Goal: Information Seeking & Learning: Learn about a topic

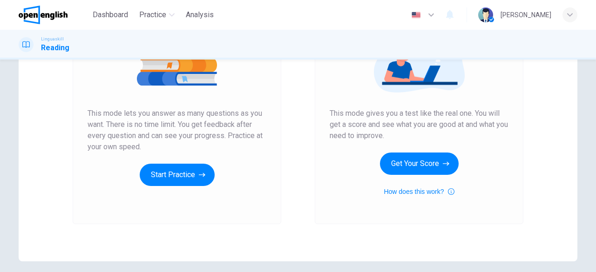
scroll to position [150, 0]
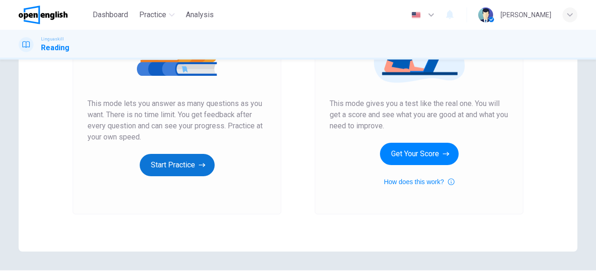
click at [192, 168] on button "Start Practice" at bounding box center [177, 165] width 75 height 22
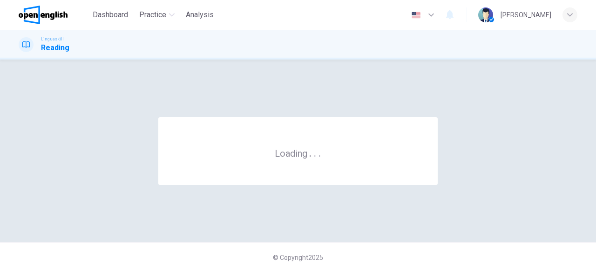
scroll to position [0, 0]
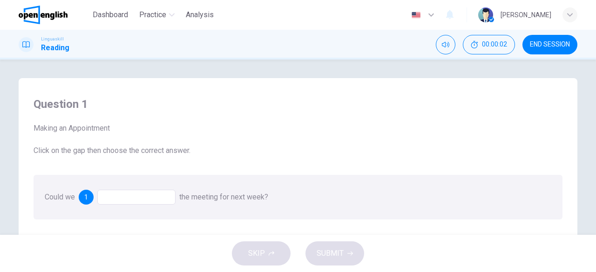
click at [147, 195] on div at bounding box center [136, 197] width 78 height 15
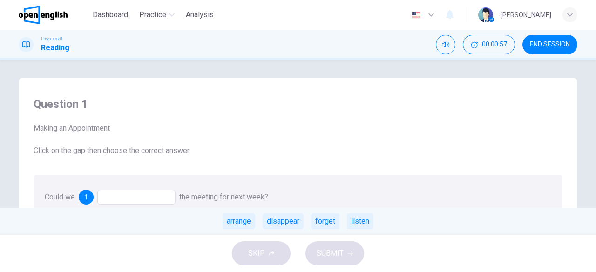
click at [140, 195] on div at bounding box center [136, 197] width 78 height 15
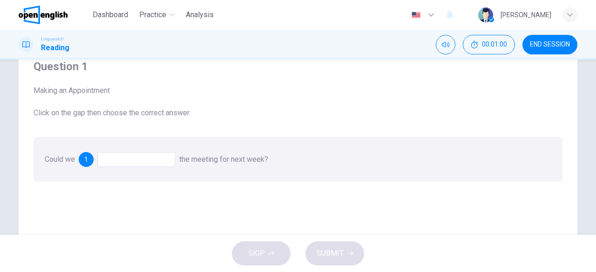
scroll to position [41, 0]
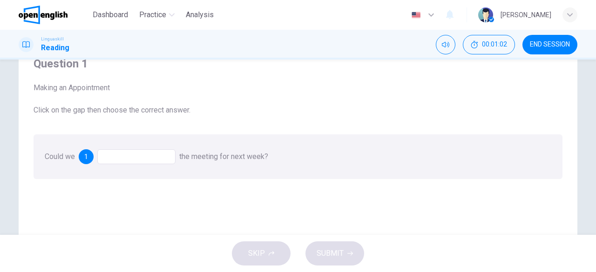
click at [121, 161] on div at bounding box center [136, 157] width 78 height 15
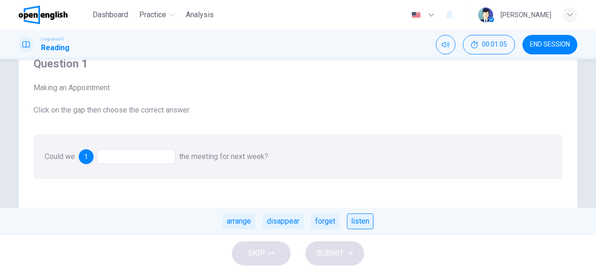
click at [359, 222] on div "listen" at bounding box center [360, 222] width 27 height 16
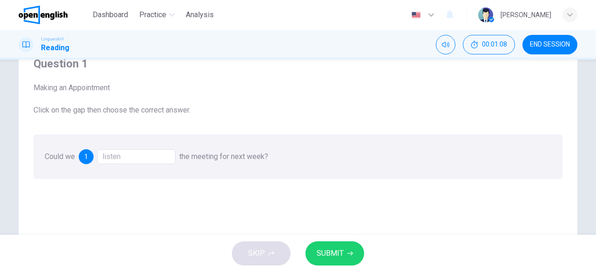
click at [137, 157] on div "listen" at bounding box center [136, 157] width 78 height 15
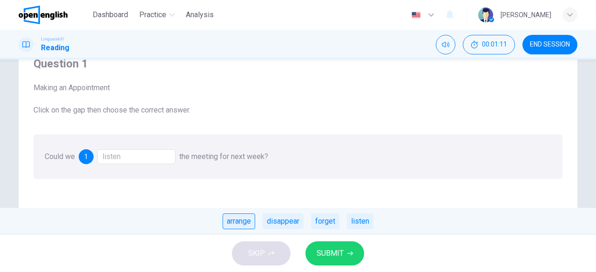
click at [244, 222] on div "arrange" at bounding box center [239, 222] width 33 height 16
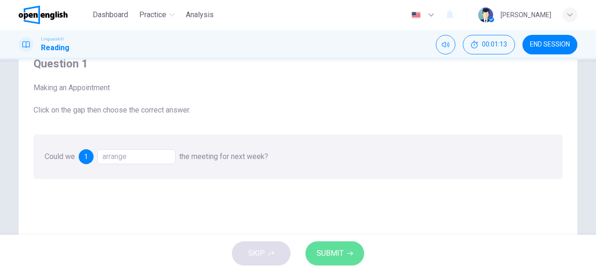
click at [332, 257] on span "SUBMIT" at bounding box center [330, 253] width 27 height 13
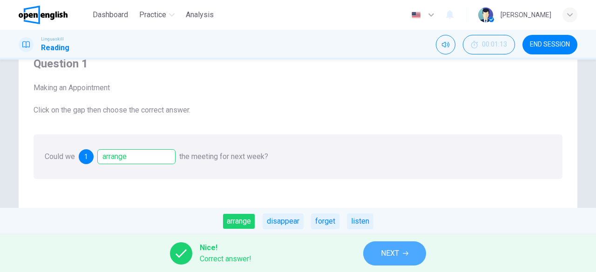
click at [394, 256] on span "NEXT" at bounding box center [390, 253] width 18 height 13
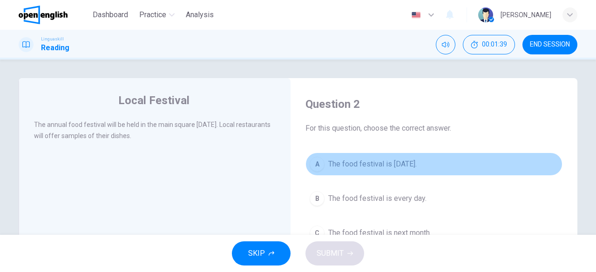
click at [376, 171] on button "A The food festival is [DATE]." at bounding box center [434, 164] width 257 height 23
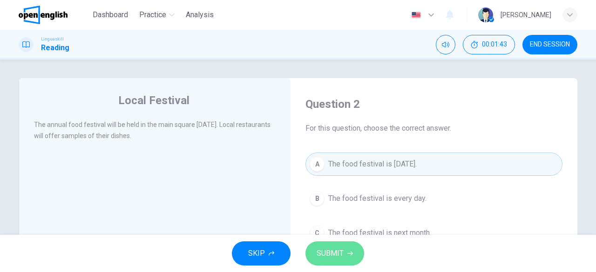
click at [336, 250] on span "SUBMIT" at bounding box center [330, 253] width 27 height 13
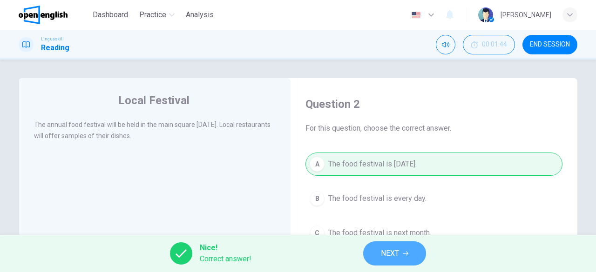
click at [401, 249] on button "NEXT" at bounding box center [394, 254] width 63 height 24
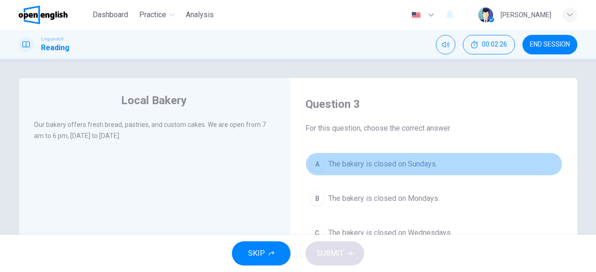
click at [415, 169] on span "The bakery is closed on Sundays." at bounding box center [382, 164] width 109 height 11
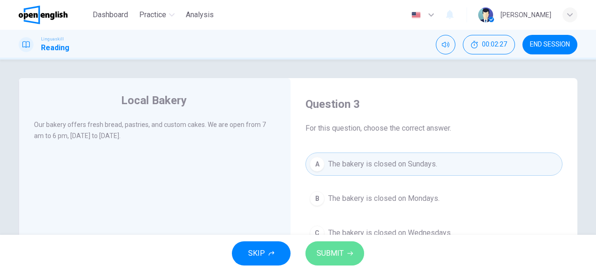
click at [333, 256] on span "SUBMIT" at bounding box center [330, 253] width 27 height 13
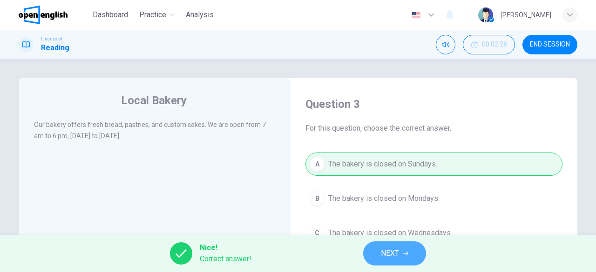
click at [386, 252] on span "NEXT" at bounding box center [390, 253] width 18 height 13
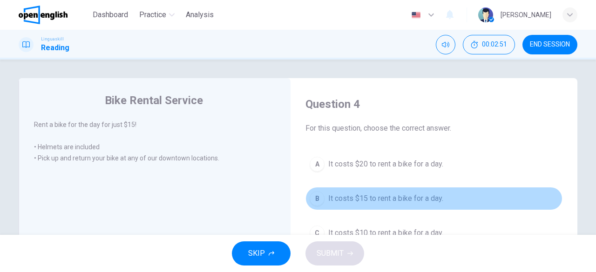
click at [406, 203] on span "It costs $15 to rent a bike for a day." at bounding box center [385, 198] width 115 height 11
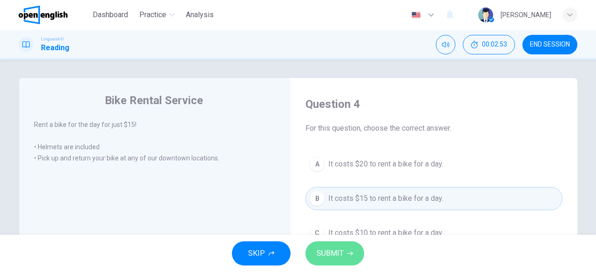
click at [339, 253] on span "SUBMIT" at bounding box center [330, 253] width 27 height 13
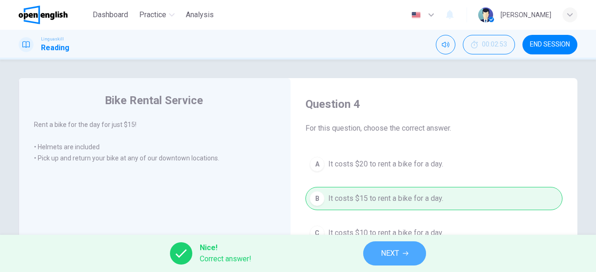
click at [395, 261] on button "NEXT" at bounding box center [394, 254] width 63 height 24
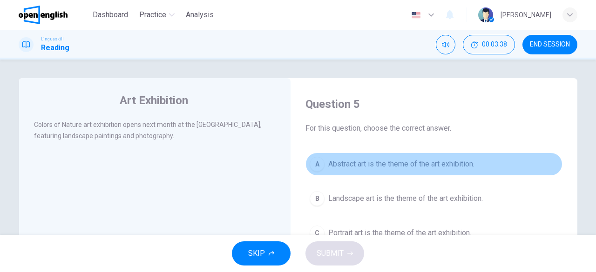
click at [390, 168] on span "Abstract art is the theme of the art exhibition." at bounding box center [401, 164] width 146 height 11
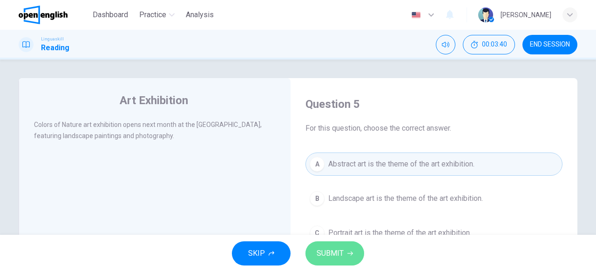
click at [341, 261] on button "SUBMIT" at bounding box center [335, 254] width 59 height 24
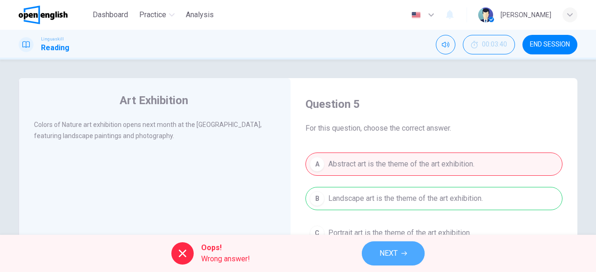
click at [393, 257] on span "NEXT" at bounding box center [389, 253] width 18 height 13
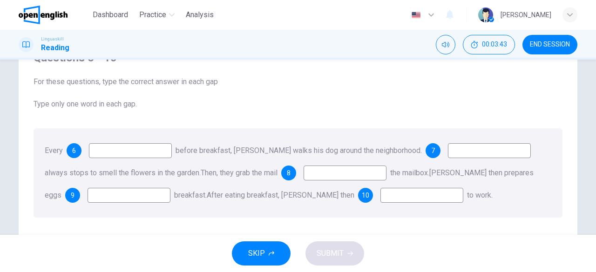
scroll to position [50, 0]
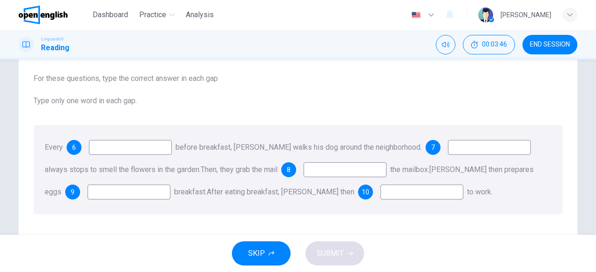
click at [131, 147] on input at bounding box center [130, 147] width 83 height 15
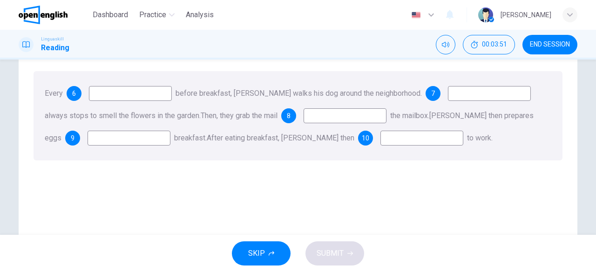
scroll to position [103, 0]
click at [126, 96] on input at bounding box center [130, 94] width 83 height 15
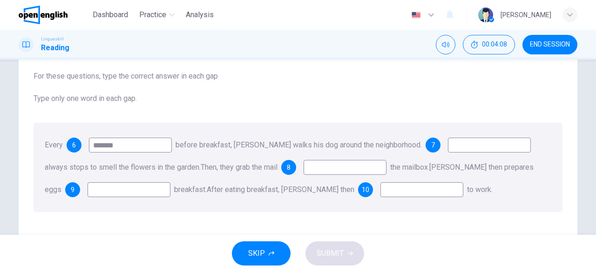
scroll to position [40, 0]
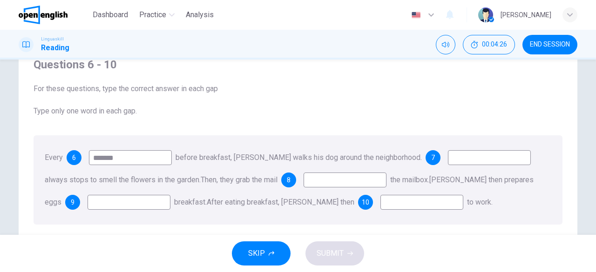
click at [467, 156] on input at bounding box center [489, 157] width 83 height 15
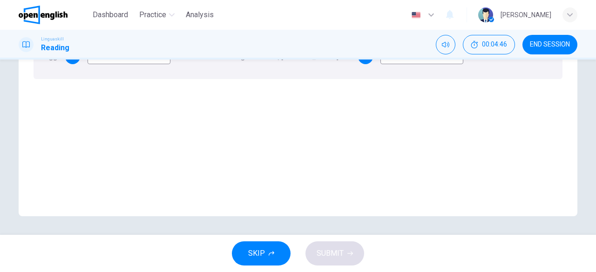
scroll to position [32, 0]
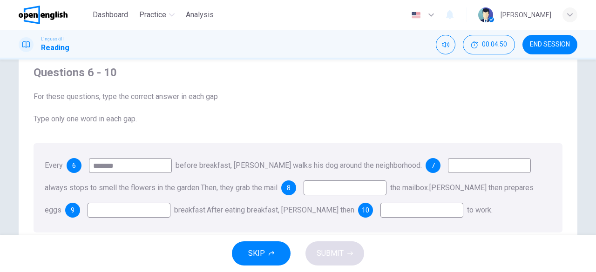
click at [130, 168] on input "*******" at bounding box center [130, 165] width 83 height 15
type input "*"
type input "***"
click at [338, 182] on input at bounding box center [345, 188] width 83 height 15
type input "******"
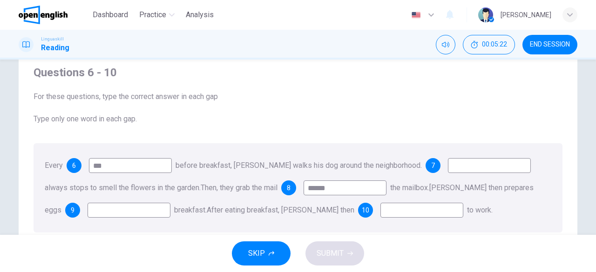
click at [474, 163] on input at bounding box center [489, 165] width 83 height 15
type input "*"
click at [130, 211] on input "*" at bounding box center [129, 210] width 83 height 15
type input "*"
click at [381, 207] on input at bounding box center [422, 210] width 83 height 15
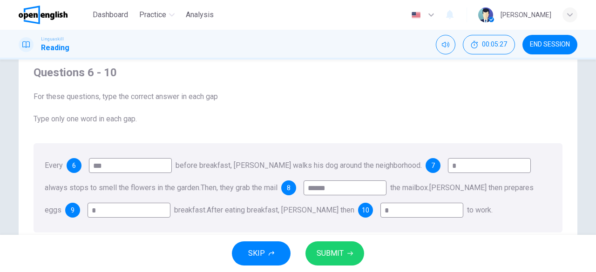
type input "*"
click at [344, 257] on button "SUBMIT" at bounding box center [335, 254] width 59 height 24
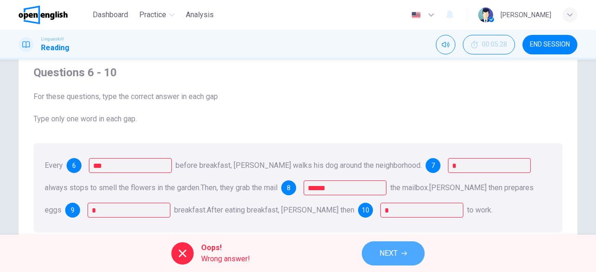
click at [407, 251] on button "NEXT" at bounding box center [393, 254] width 63 height 24
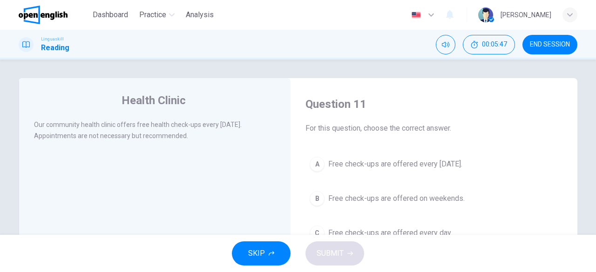
click at [440, 164] on span "Free check-ups are offered every [DATE]." at bounding box center [395, 164] width 134 height 11
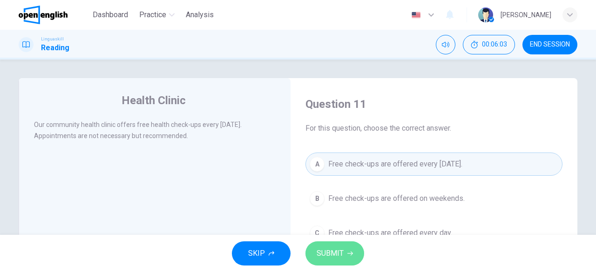
click at [348, 260] on button "SUBMIT" at bounding box center [335, 254] width 59 height 24
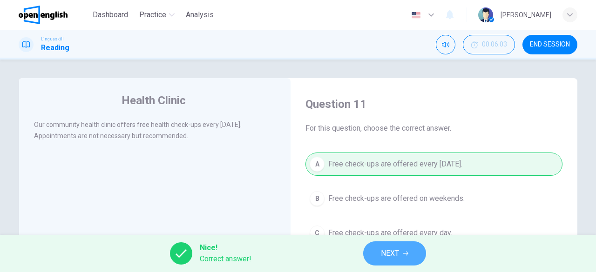
click at [399, 254] on span "NEXT" at bounding box center [390, 253] width 18 height 13
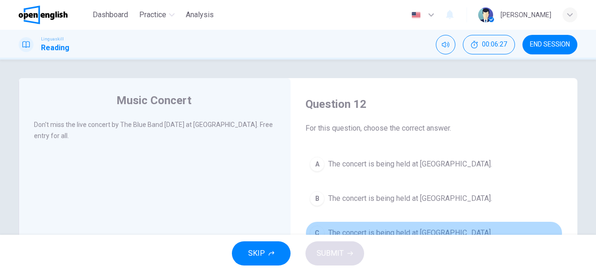
click at [417, 228] on span "The concert is being held at [GEOGRAPHIC_DATA]." at bounding box center [410, 233] width 164 height 11
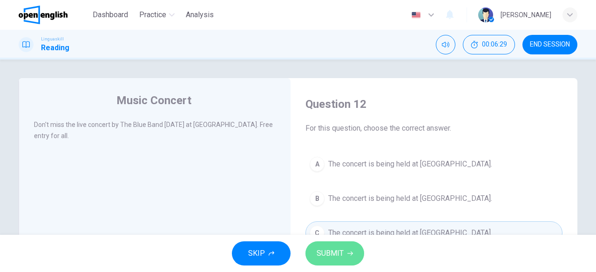
click at [319, 262] on button "SUBMIT" at bounding box center [335, 254] width 59 height 24
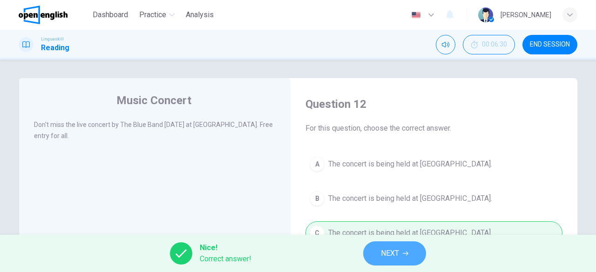
click at [384, 258] on span "NEXT" at bounding box center [390, 253] width 18 height 13
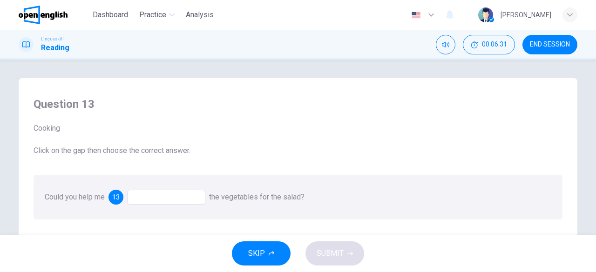
click at [158, 201] on div at bounding box center [166, 197] width 78 height 15
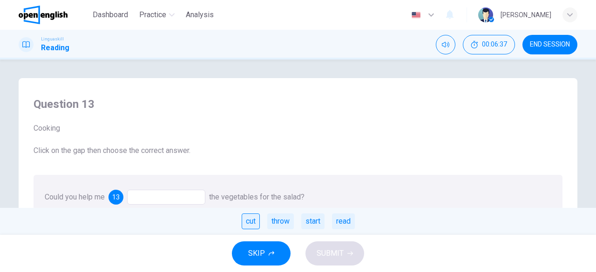
click at [248, 222] on div "cut" at bounding box center [251, 222] width 18 height 16
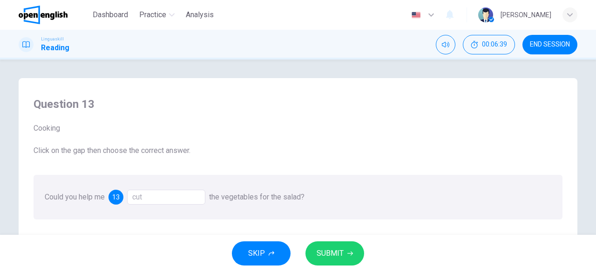
click at [342, 258] on span "SUBMIT" at bounding box center [330, 253] width 27 height 13
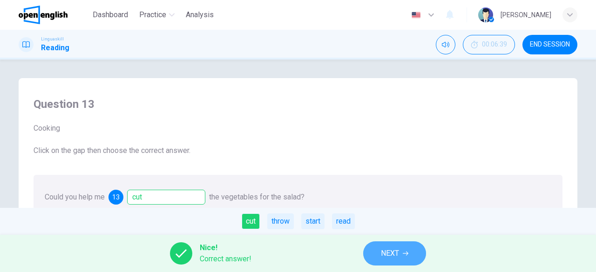
click at [378, 248] on button "NEXT" at bounding box center [394, 254] width 63 height 24
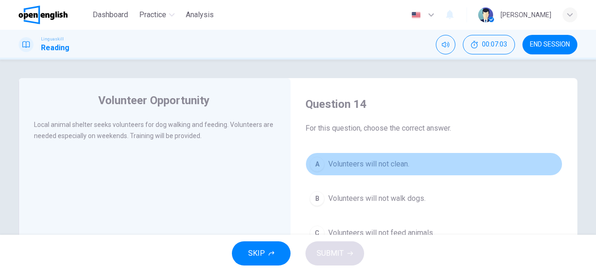
click at [394, 166] on span "Volunteers will not clean." at bounding box center [368, 164] width 81 height 11
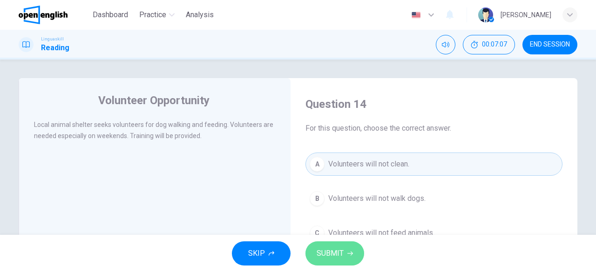
click at [352, 251] on icon "button" at bounding box center [350, 254] width 6 height 6
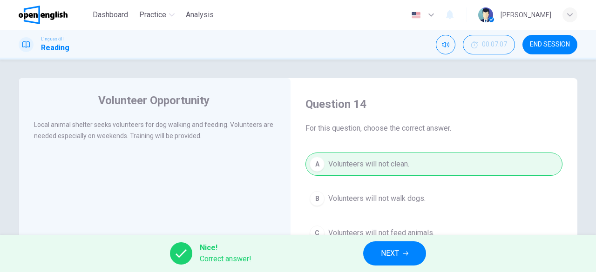
click at [389, 258] on span "NEXT" at bounding box center [390, 253] width 18 height 13
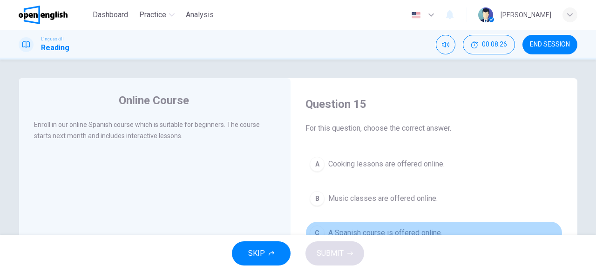
click at [416, 229] on span "A Spanish course is offered online." at bounding box center [385, 233] width 114 height 11
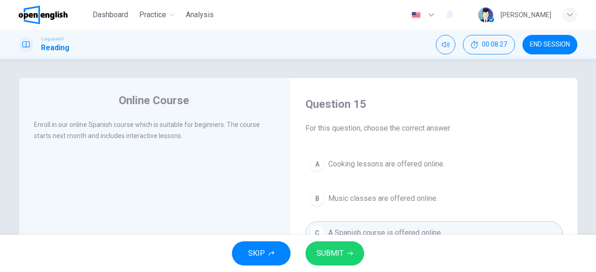
scroll to position [154, 0]
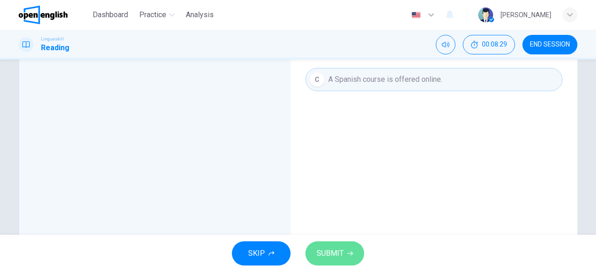
click at [340, 248] on span "SUBMIT" at bounding box center [330, 253] width 27 height 13
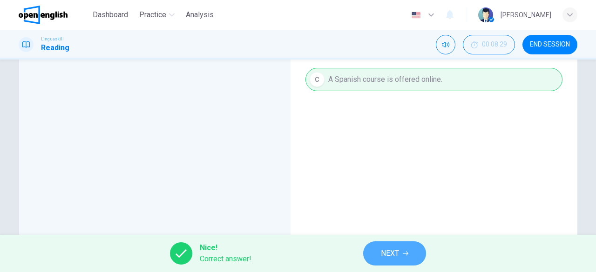
click at [395, 253] on span "NEXT" at bounding box center [390, 253] width 18 height 13
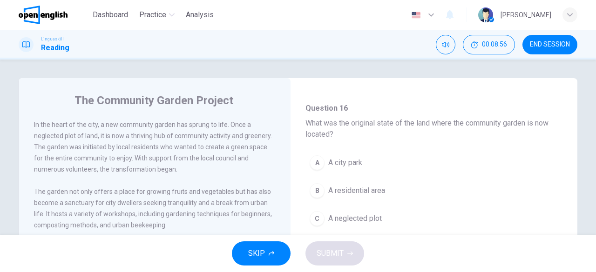
scroll to position [53, 0]
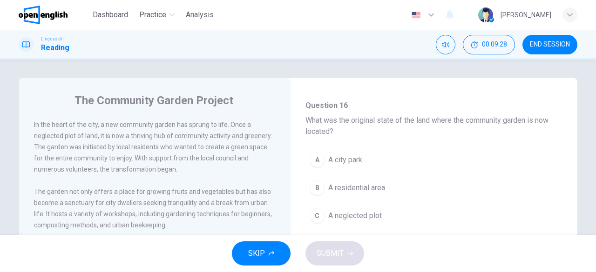
click at [346, 163] on span "A city park" at bounding box center [345, 160] width 34 height 11
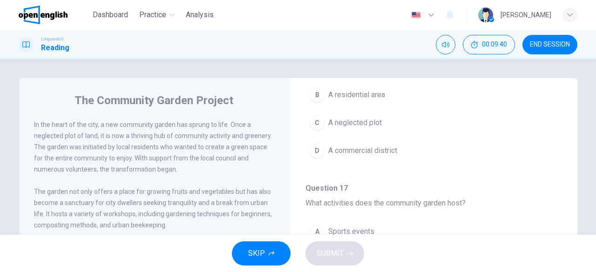
scroll to position [148, 0]
click at [583, 208] on div "The Community Garden Project In the heart of the city, a new community garden h…" at bounding box center [298, 240] width 589 height 324
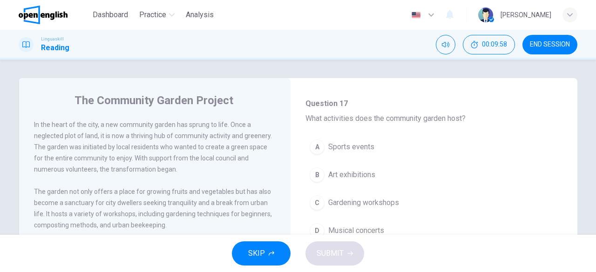
scroll to position [239, 0]
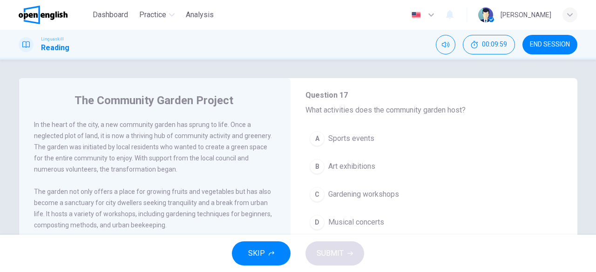
click at [375, 190] on span "Gardening workshops" at bounding box center [363, 194] width 71 height 11
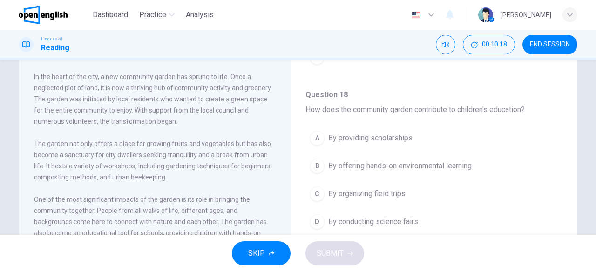
scroll to position [49, 0]
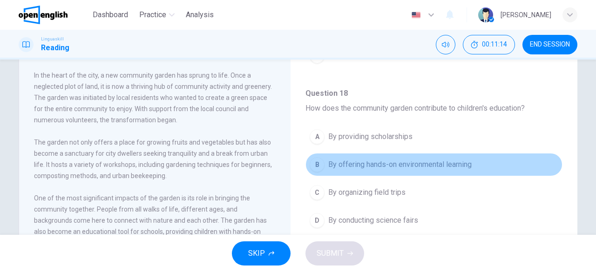
click at [448, 156] on button "B By offering hands-on environmental learning" at bounding box center [434, 164] width 257 height 23
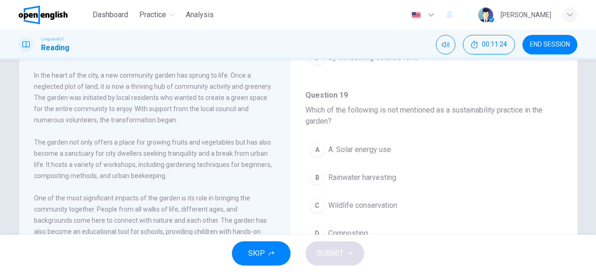
scroll to position [520, 0]
drag, startPoint x: 567, startPoint y: 192, endPoint x: 596, endPoint y: 247, distance: 61.9
click at [596, 247] on div "Dashboard Practice Analysis English ** ​ [PERSON_NAME] Linguaskill Reading 00:1…" at bounding box center [298, 136] width 596 height 272
click at [389, 149] on button "A A. Solar energy use" at bounding box center [434, 148] width 257 height 23
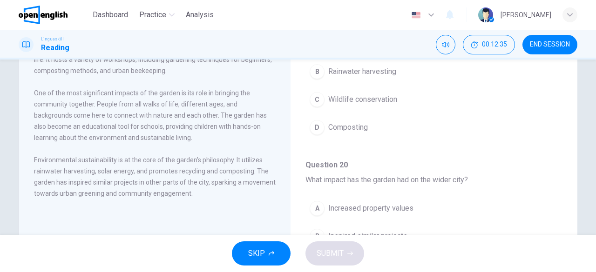
scroll to position [598, 0]
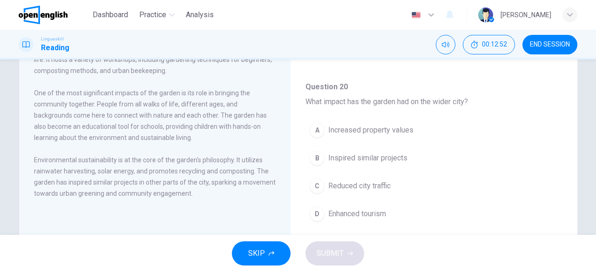
click at [387, 154] on span "Inspired similar projects" at bounding box center [367, 158] width 79 height 11
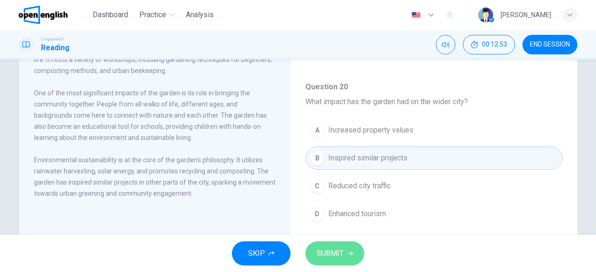
click at [352, 242] on button "SUBMIT" at bounding box center [335, 254] width 59 height 24
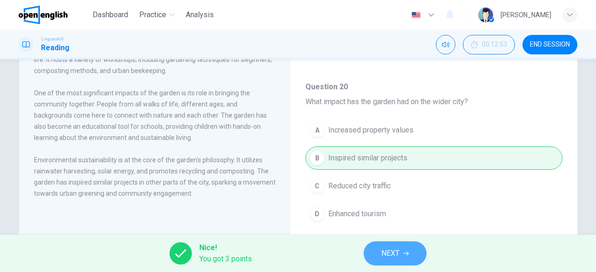
click at [404, 256] on icon "button" at bounding box center [406, 254] width 6 height 6
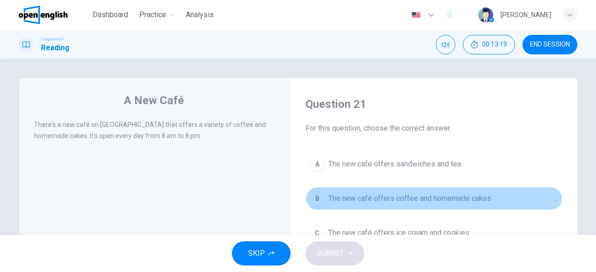
click at [393, 205] on button "B The new café offers coffee and homemade cakes" at bounding box center [434, 198] width 257 height 23
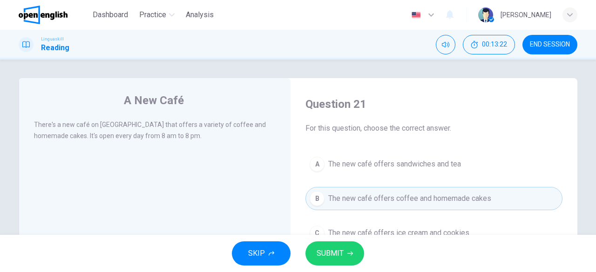
click at [342, 261] on button "SUBMIT" at bounding box center [335, 254] width 59 height 24
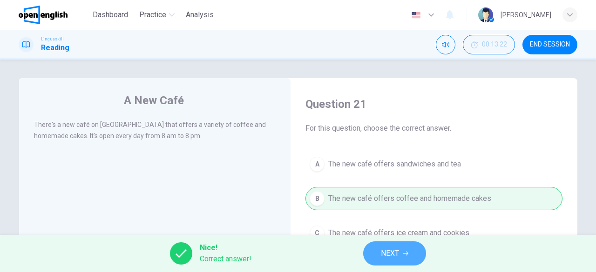
click at [397, 253] on span "NEXT" at bounding box center [390, 253] width 18 height 13
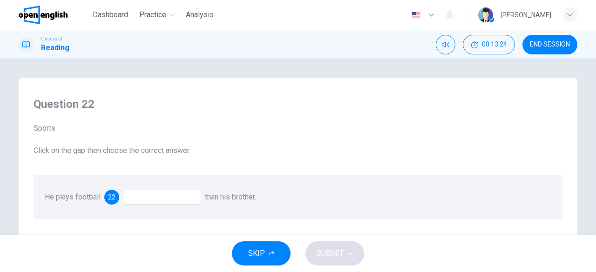
click at [153, 196] on div at bounding box center [162, 197] width 78 height 15
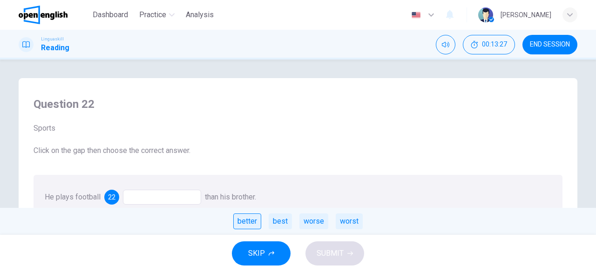
click at [250, 221] on div "better" at bounding box center [247, 222] width 28 height 16
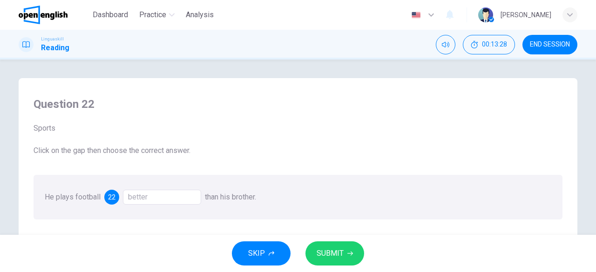
click at [336, 258] on span "SUBMIT" at bounding box center [330, 253] width 27 height 13
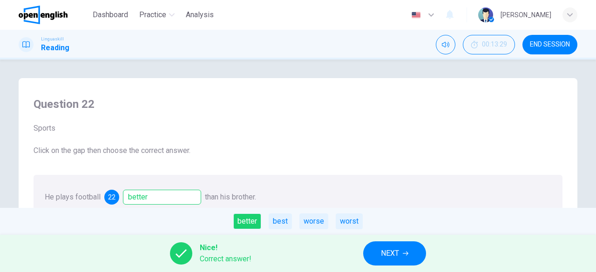
click at [390, 259] on span "NEXT" at bounding box center [390, 253] width 18 height 13
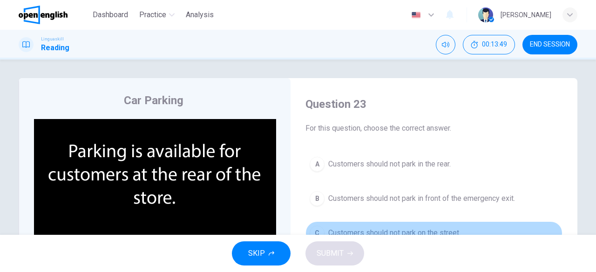
click at [408, 232] on span "Customers should not park on the street." at bounding box center [394, 233] width 132 height 11
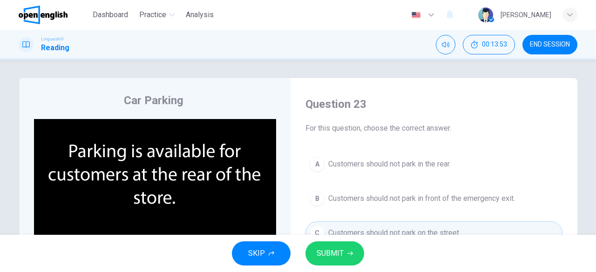
click at [322, 255] on span "SUBMIT" at bounding box center [330, 253] width 27 height 13
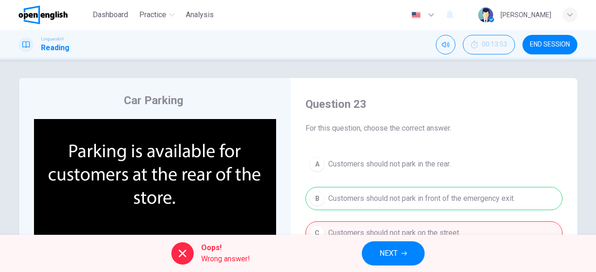
click at [403, 249] on button "NEXT" at bounding box center [393, 254] width 63 height 24
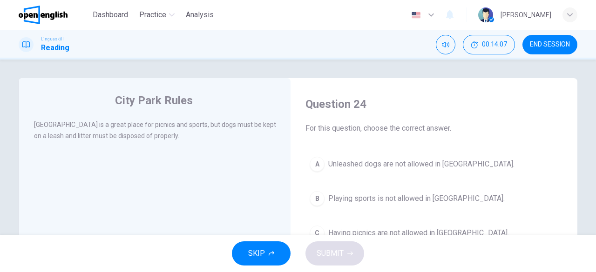
click at [403, 249] on div "SKIP SUBMIT" at bounding box center [298, 253] width 596 height 37
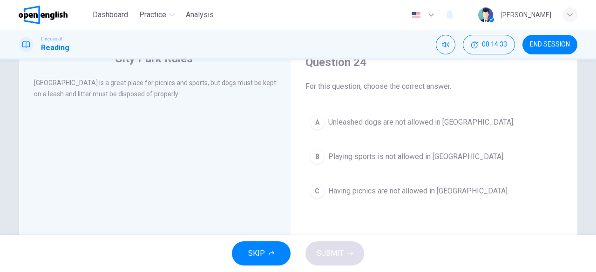
scroll to position [48, 0]
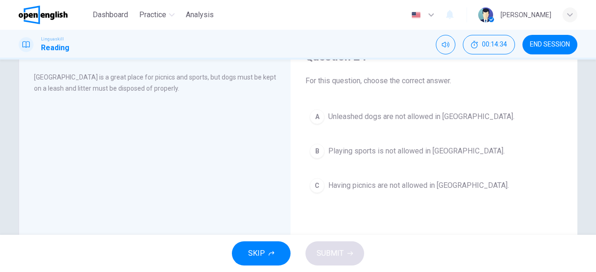
click at [439, 180] on span "Having picnics are not allowed in [GEOGRAPHIC_DATA]." at bounding box center [418, 185] width 181 height 11
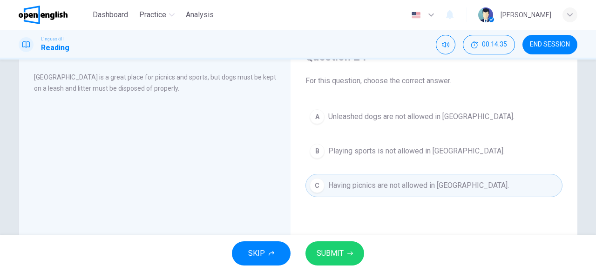
click at [328, 253] on span "SUBMIT" at bounding box center [330, 253] width 27 height 13
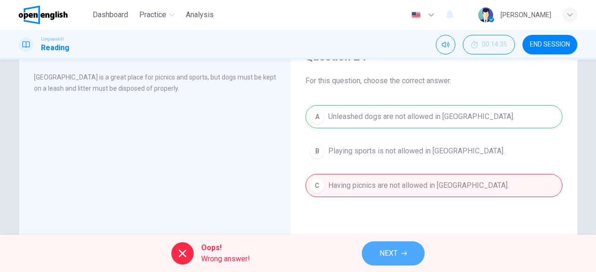
click at [402, 249] on button "NEXT" at bounding box center [393, 254] width 63 height 24
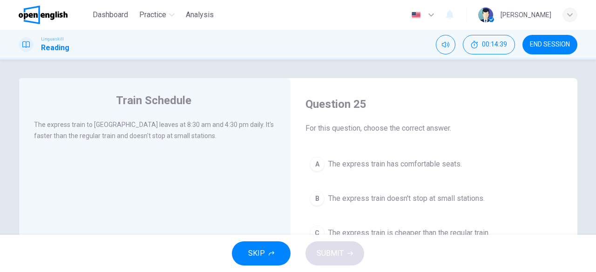
click at [537, 43] on span "END SESSION" at bounding box center [550, 44] width 40 height 7
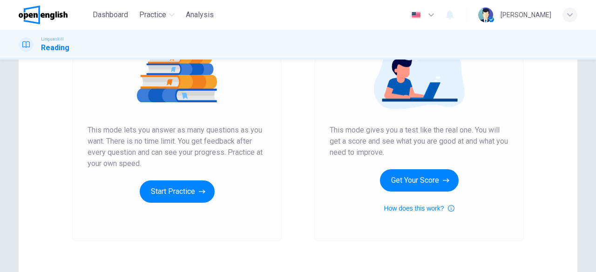
scroll to position [125, 0]
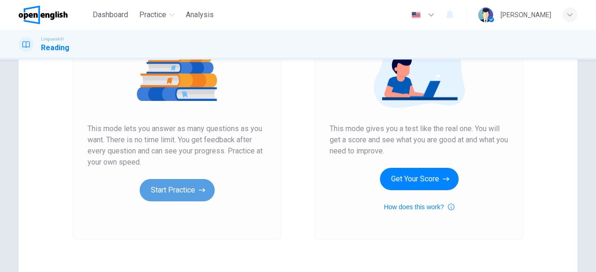
click at [185, 190] on button "Start Practice" at bounding box center [177, 190] width 75 height 22
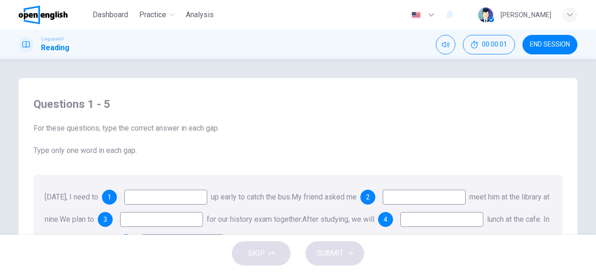
click at [185, 190] on input at bounding box center [165, 197] width 83 height 15
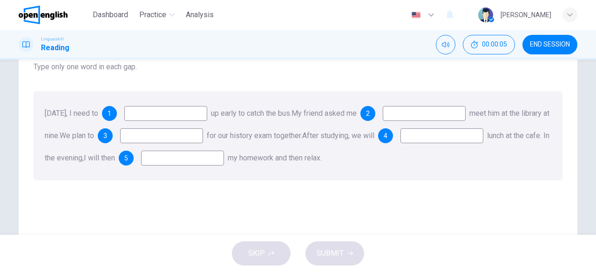
scroll to position [101, 0]
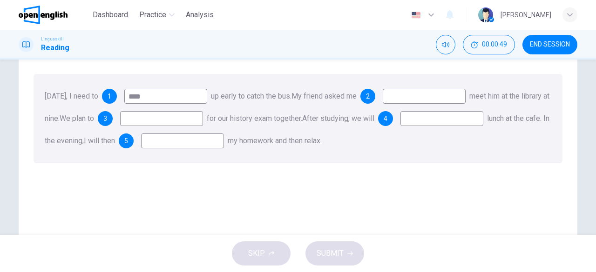
type input "****"
click at [184, 121] on input at bounding box center [161, 118] width 83 height 15
type input "*****"
click at [401, 126] on input at bounding box center [442, 118] width 83 height 15
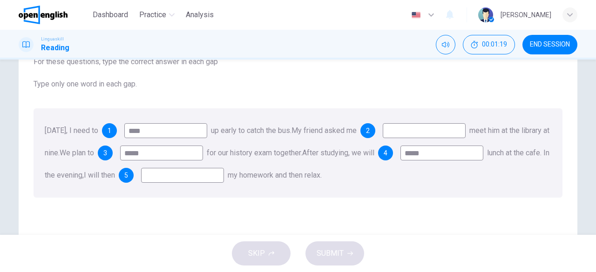
scroll to position [74, 0]
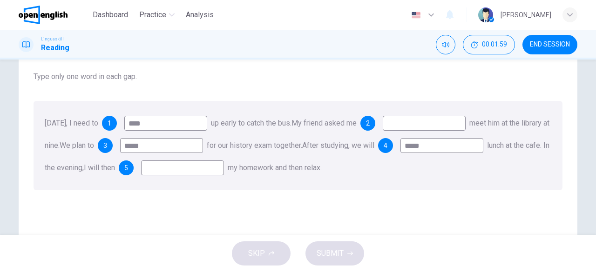
type input "*****"
click at [440, 123] on input at bounding box center [424, 123] width 83 height 15
type input "*****"
click at [389, 176] on div "Tomorrow, I need to 1 **** up early to catch the bus. My friend asked me 2 ****…" at bounding box center [298, 145] width 529 height 89
click at [224, 170] on input at bounding box center [182, 168] width 83 height 15
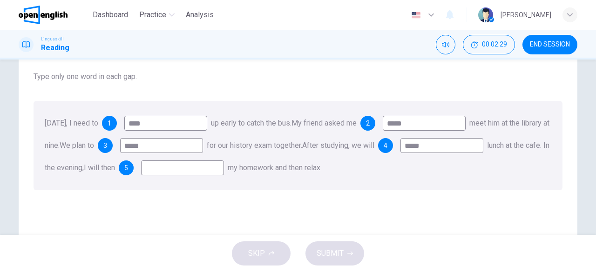
click at [224, 169] on input at bounding box center [182, 168] width 83 height 15
type input "****"
click at [331, 246] on button "SUBMIT" at bounding box center [335, 254] width 59 height 24
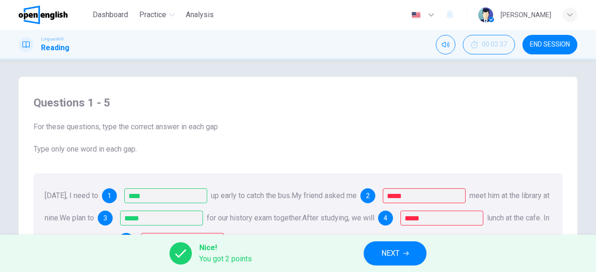
scroll to position [81, 0]
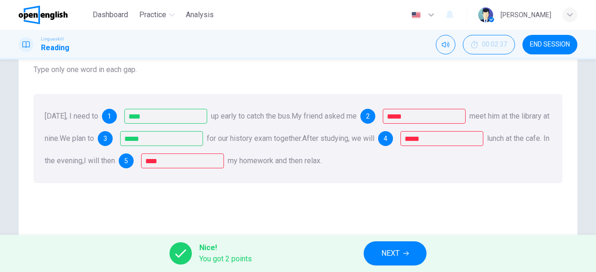
click at [400, 252] on span "NEXT" at bounding box center [390, 253] width 18 height 13
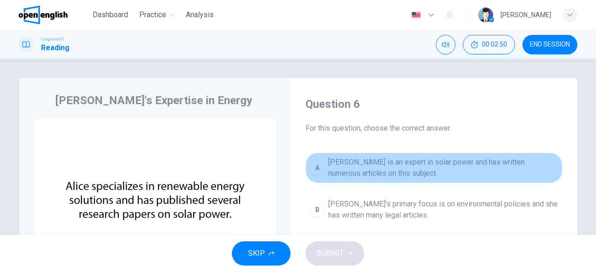
click at [380, 163] on span "Alice is an expert in solar power and has written numerous articles on this sub…" at bounding box center [443, 168] width 230 height 22
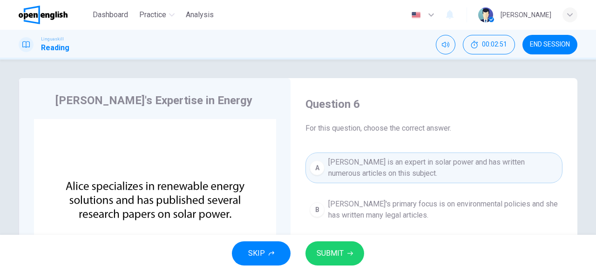
click at [492, 218] on span "Alice's primary focus is on environmental policies and she has written many leg…" at bounding box center [443, 210] width 230 height 22
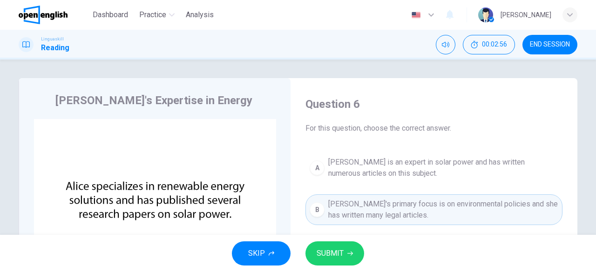
click at [448, 173] on span "Alice is an expert in solar power and has written numerous articles on this sub…" at bounding box center [443, 168] width 230 height 22
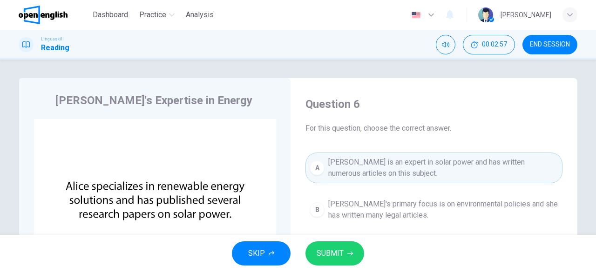
click at [335, 257] on span "SUBMIT" at bounding box center [330, 253] width 27 height 13
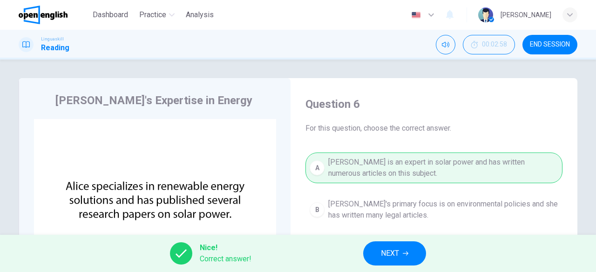
click at [399, 258] on span "NEXT" at bounding box center [390, 253] width 18 height 13
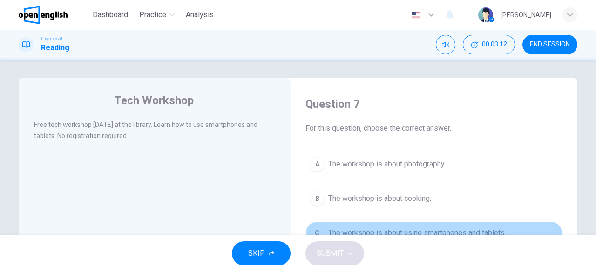
click at [432, 226] on button "C The workshop is about using smartphones and tablets." at bounding box center [434, 233] width 257 height 23
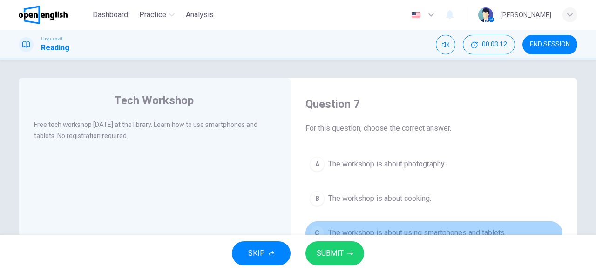
click at [432, 226] on button "C The workshop is about using smartphones and tablets." at bounding box center [434, 233] width 257 height 23
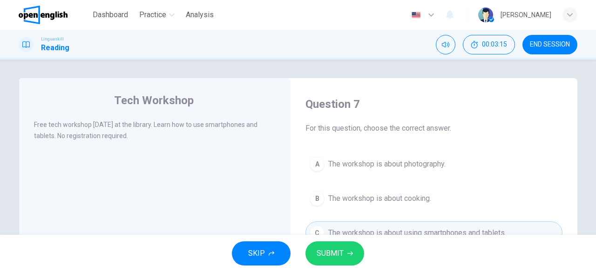
click at [340, 258] on span "SUBMIT" at bounding box center [330, 253] width 27 height 13
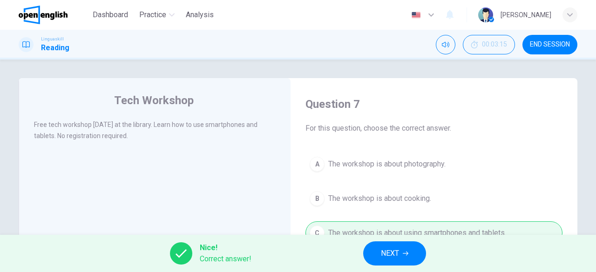
click at [382, 251] on span "NEXT" at bounding box center [390, 253] width 18 height 13
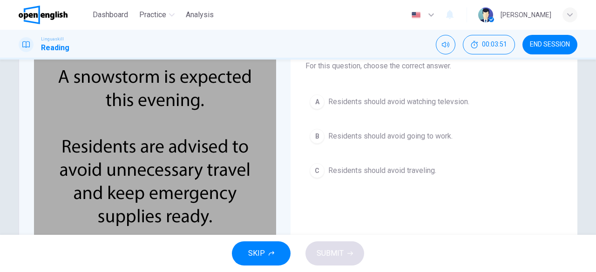
scroll to position [63, 0]
click at [399, 134] on span "Residents should avoid going to work." at bounding box center [390, 135] width 124 height 11
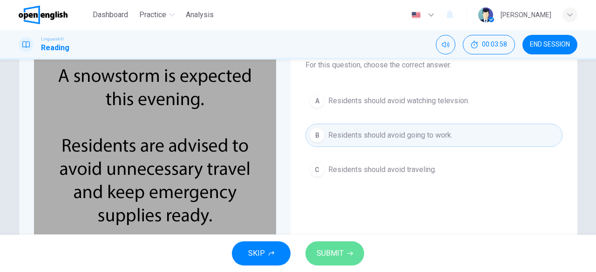
click at [335, 256] on span "SUBMIT" at bounding box center [330, 253] width 27 height 13
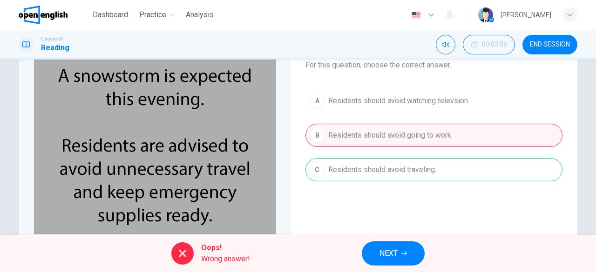
click at [399, 252] on button "NEXT" at bounding box center [393, 254] width 63 height 24
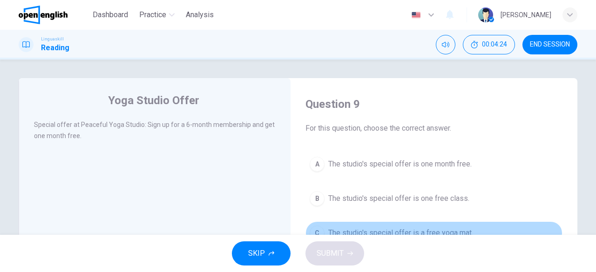
click at [412, 230] on span "The studio's special offer is a free yoga mat." at bounding box center [400, 233] width 145 height 11
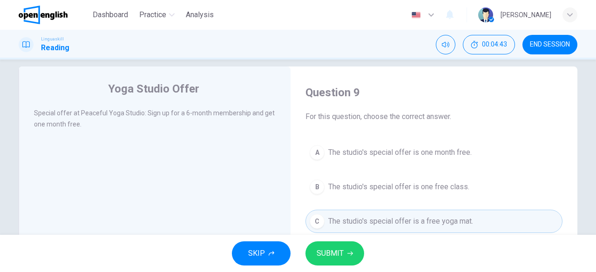
scroll to position [13, 0]
click at [366, 186] on span "The studio's special offer is one free class." at bounding box center [398, 186] width 141 height 11
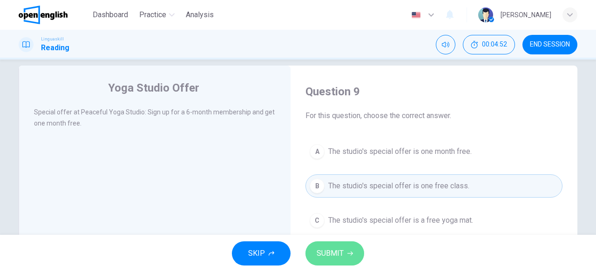
click at [356, 254] on button "SUBMIT" at bounding box center [335, 254] width 59 height 24
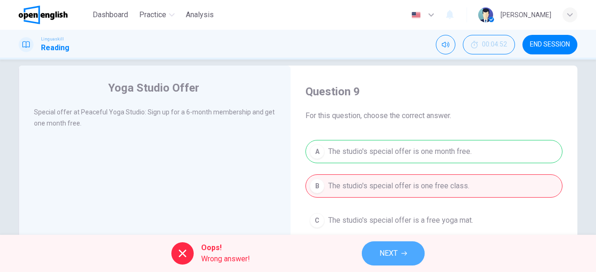
click at [401, 253] on button "NEXT" at bounding box center [393, 254] width 63 height 24
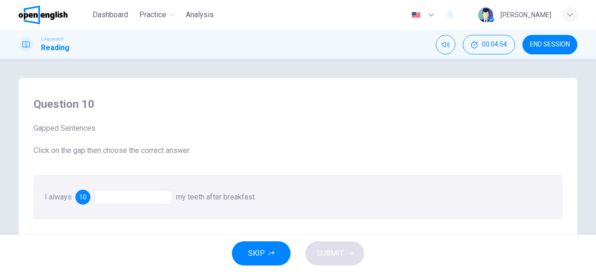
click at [230, 214] on div "I always 10 my teeth after breakfast." at bounding box center [298, 197] width 529 height 45
click at [105, 195] on div at bounding box center [133, 197] width 78 height 15
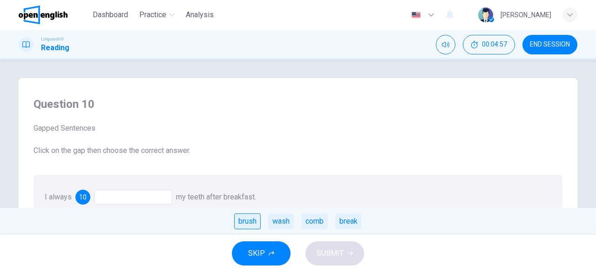
click at [245, 221] on div "brush" at bounding box center [247, 222] width 27 height 16
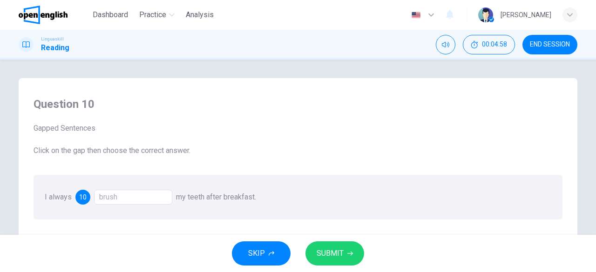
click at [344, 252] on button "SUBMIT" at bounding box center [335, 254] width 59 height 24
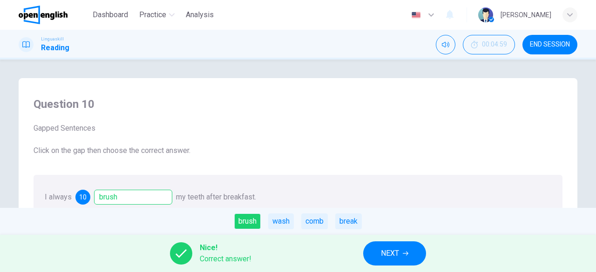
click at [397, 253] on span "NEXT" at bounding box center [390, 253] width 18 height 13
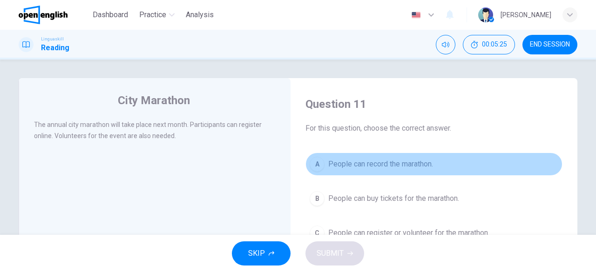
click at [389, 155] on button "A People can record the marathon." at bounding box center [434, 164] width 257 height 23
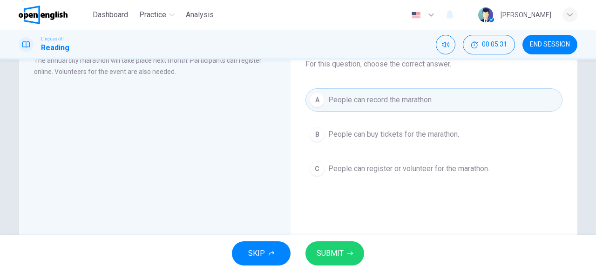
scroll to position [67, 0]
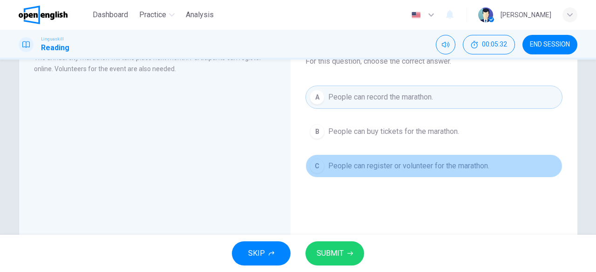
click at [429, 162] on span "People can register or volunteer for the marathon." at bounding box center [408, 166] width 161 height 11
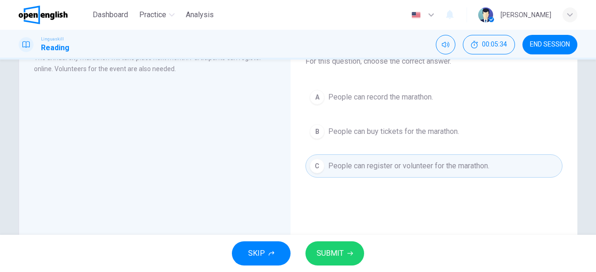
click at [338, 256] on span "SUBMIT" at bounding box center [330, 253] width 27 height 13
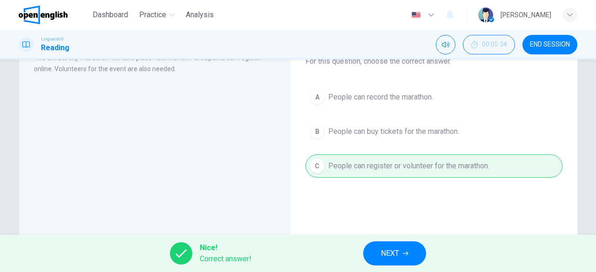
click at [401, 250] on button "NEXT" at bounding box center [394, 254] width 63 height 24
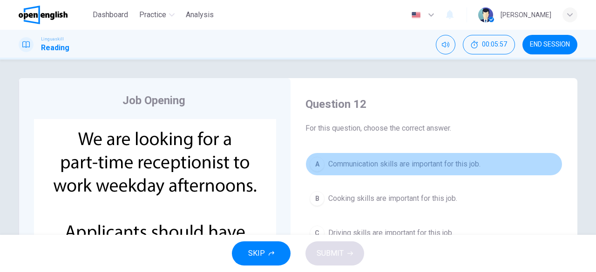
click at [418, 159] on span "Communication skills are important for this job." at bounding box center [404, 164] width 152 height 11
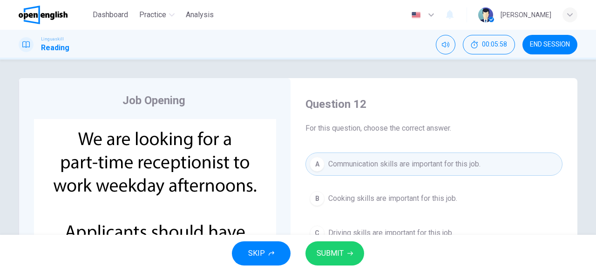
click at [355, 251] on button "SUBMIT" at bounding box center [335, 254] width 59 height 24
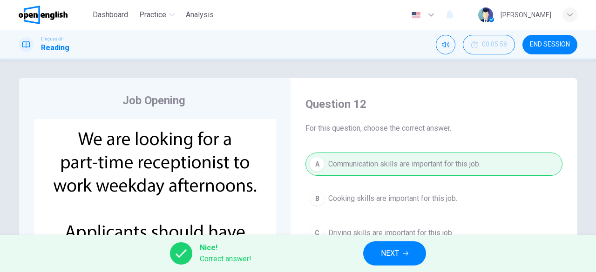
click at [402, 253] on button "NEXT" at bounding box center [394, 254] width 63 height 24
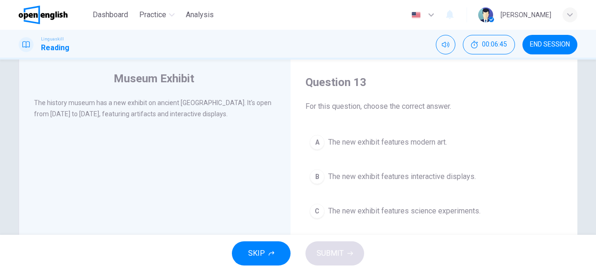
scroll to position [23, 0]
click at [426, 172] on span "The new exhibit features interactive displays." at bounding box center [402, 175] width 148 height 11
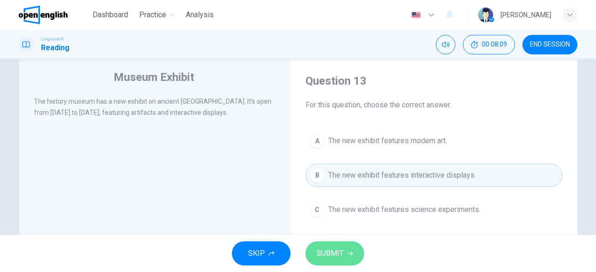
click at [345, 247] on button "SUBMIT" at bounding box center [335, 254] width 59 height 24
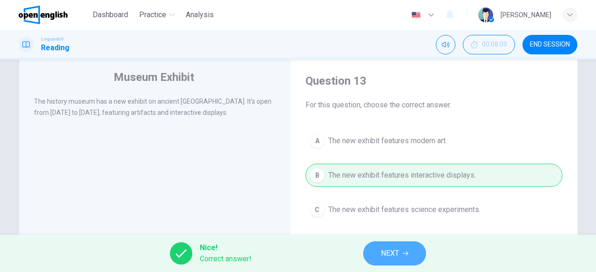
click at [387, 251] on span "NEXT" at bounding box center [390, 253] width 18 height 13
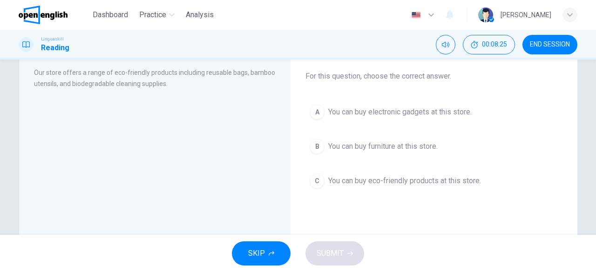
scroll to position [56, 0]
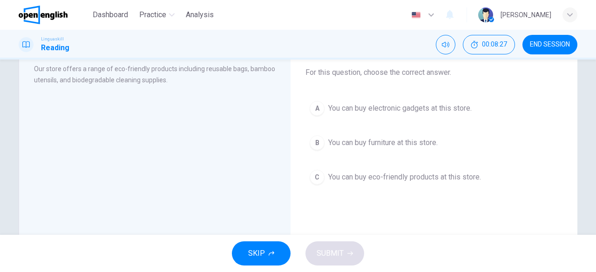
click at [435, 178] on span "You can buy eco-friendly products at this store." at bounding box center [404, 177] width 153 height 11
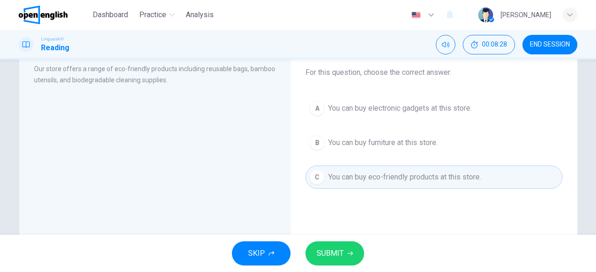
click at [333, 252] on span "SUBMIT" at bounding box center [330, 253] width 27 height 13
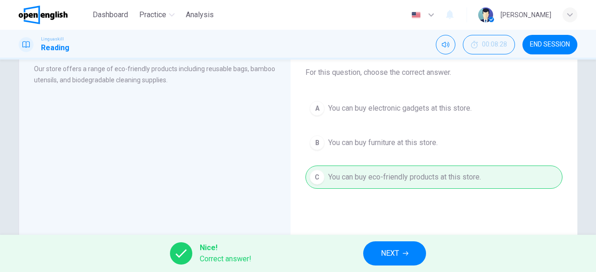
click at [393, 252] on span "NEXT" at bounding box center [390, 253] width 18 height 13
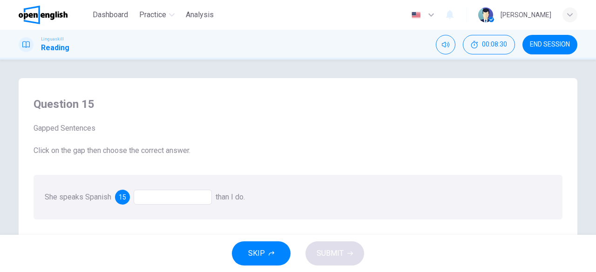
click at [154, 196] on div at bounding box center [173, 197] width 78 height 15
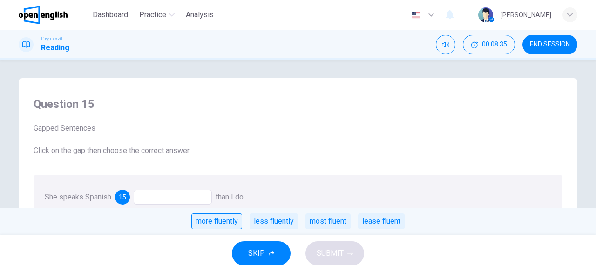
click at [228, 224] on div "more fluently" at bounding box center [216, 222] width 51 height 16
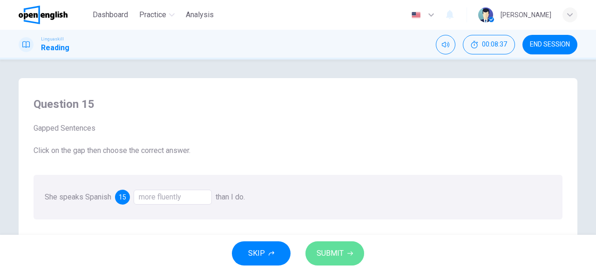
click at [345, 252] on button "SUBMIT" at bounding box center [335, 254] width 59 height 24
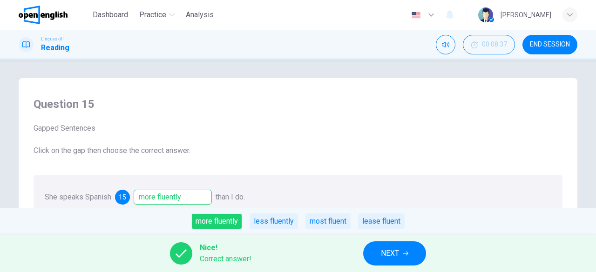
click at [398, 253] on span "NEXT" at bounding box center [390, 253] width 18 height 13
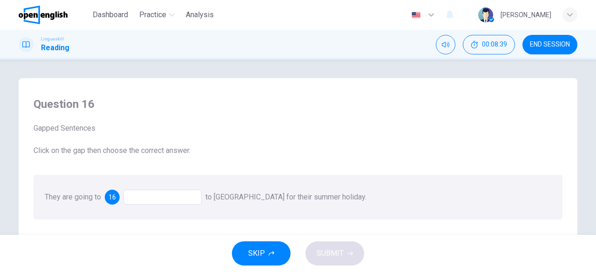
click at [139, 198] on div at bounding box center [162, 197] width 78 height 15
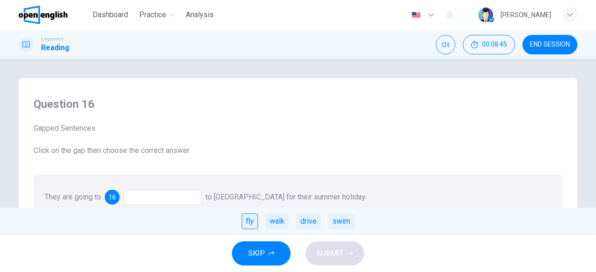
click at [252, 221] on div "fly" at bounding box center [250, 222] width 16 height 16
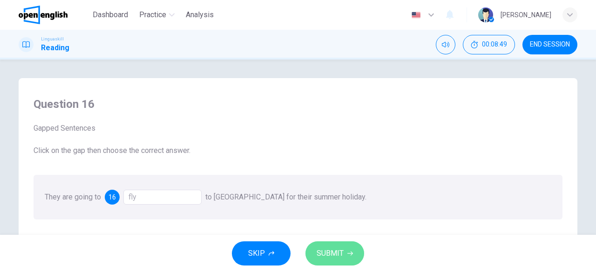
click at [319, 252] on span "SUBMIT" at bounding box center [330, 253] width 27 height 13
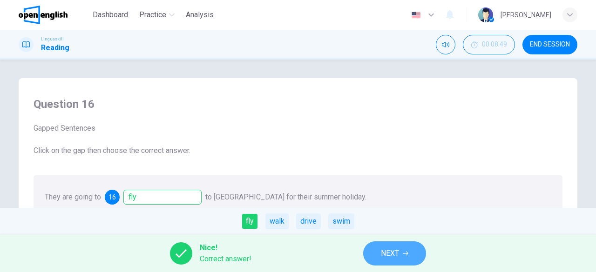
click at [397, 259] on span "NEXT" at bounding box center [390, 253] width 18 height 13
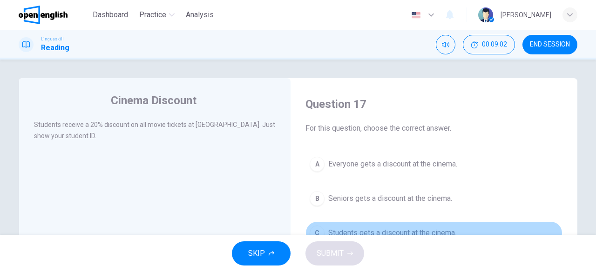
click at [379, 229] on span "Students gets a discount at the cinema." at bounding box center [392, 233] width 128 height 11
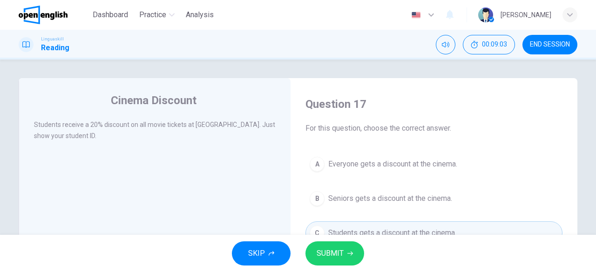
click at [344, 257] on button "SUBMIT" at bounding box center [335, 254] width 59 height 24
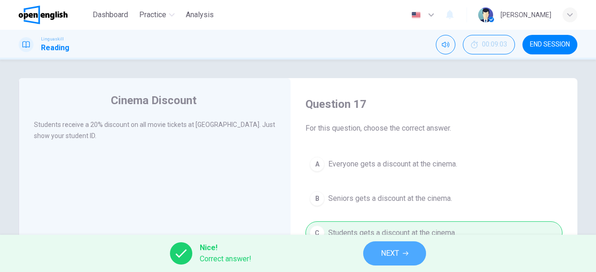
click at [394, 250] on span "NEXT" at bounding box center [390, 253] width 18 height 13
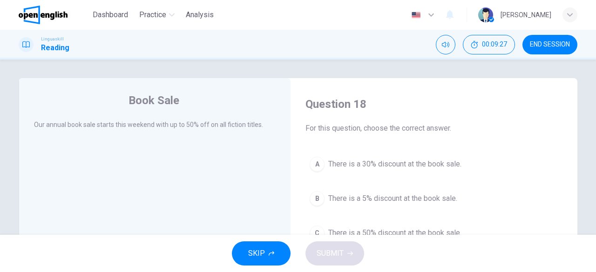
click at [408, 231] on span "There is a 50% discount at the book sale." at bounding box center [394, 233] width 133 height 11
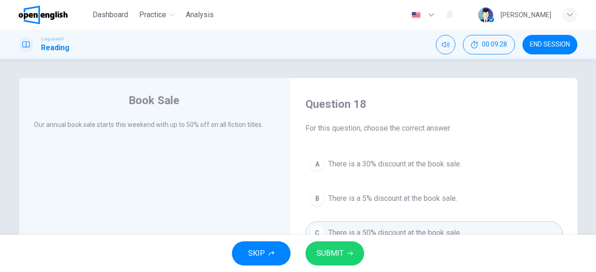
click at [331, 254] on span "SUBMIT" at bounding box center [330, 253] width 27 height 13
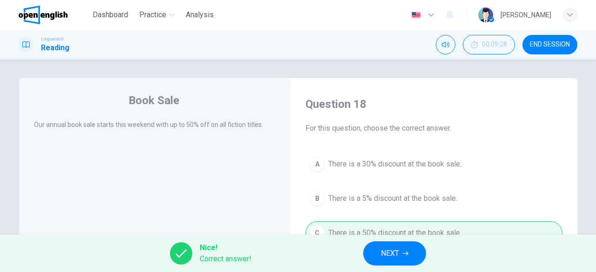
click at [403, 254] on icon "button" at bounding box center [406, 254] width 6 height 6
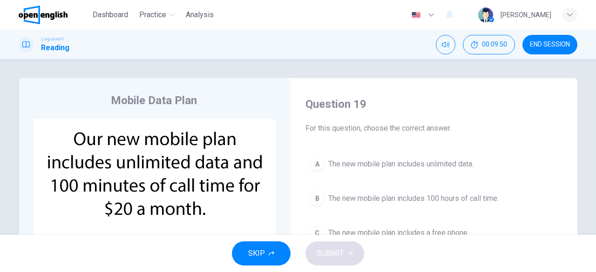
click at [357, 173] on button "A The new mobile plan includes unlimited data." at bounding box center [434, 164] width 257 height 23
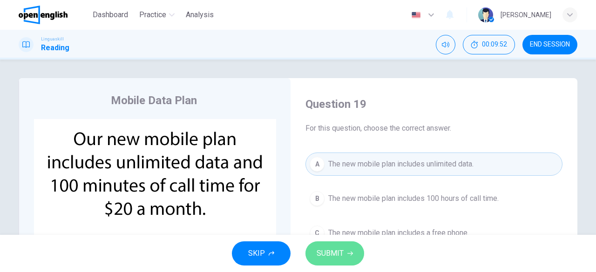
click at [333, 256] on span "SUBMIT" at bounding box center [330, 253] width 27 height 13
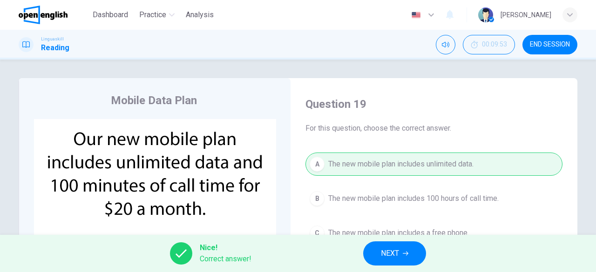
click at [396, 256] on span "NEXT" at bounding box center [390, 253] width 18 height 13
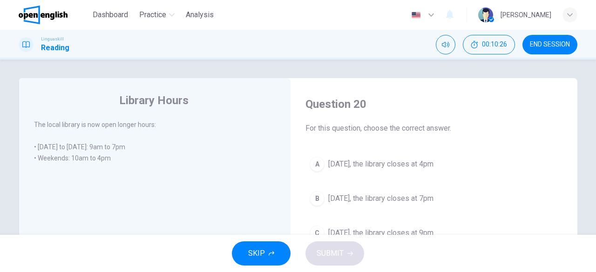
click at [375, 163] on span "On Saturday, the library closes at 4pm" at bounding box center [380, 164] width 105 height 11
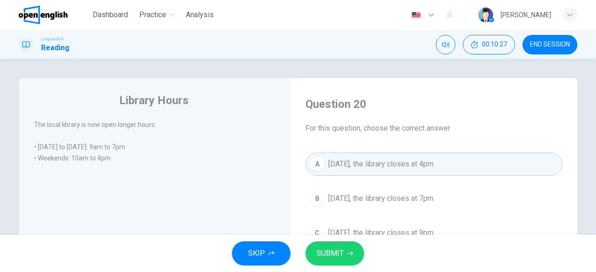
click at [326, 258] on span "SUBMIT" at bounding box center [330, 253] width 27 height 13
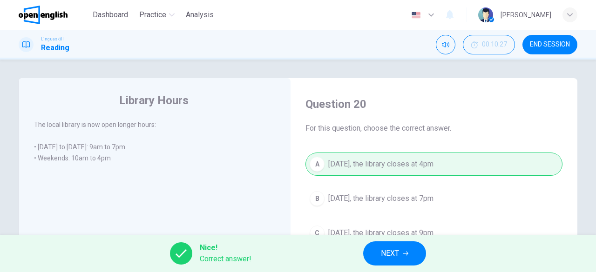
click at [386, 253] on span "NEXT" at bounding box center [390, 253] width 18 height 13
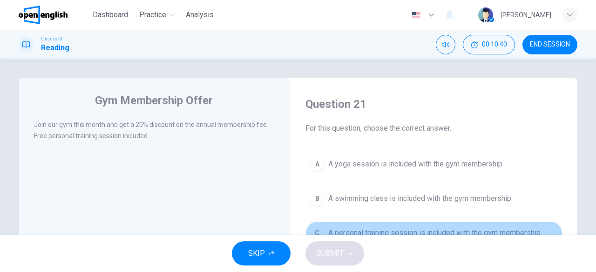
click at [450, 230] on span "A personal training session is included with the gym membership." at bounding box center [435, 233] width 214 height 11
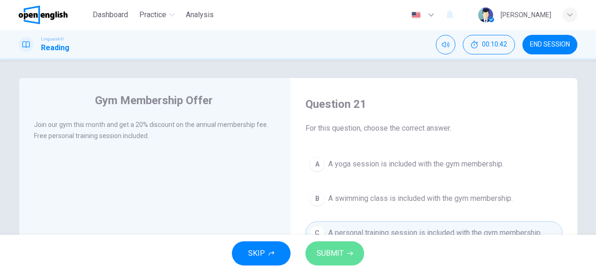
click at [339, 257] on span "SUBMIT" at bounding box center [330, 253] width 27 height 13
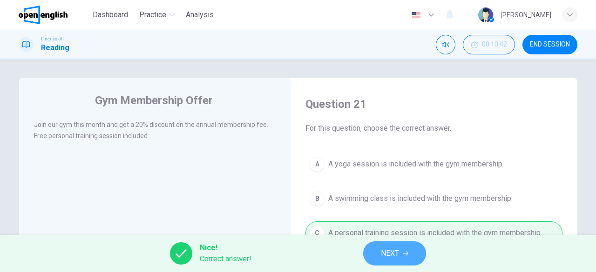
click at [386, 253] on span "NEXT" at bounding box center [390, 253] width 18 height 13
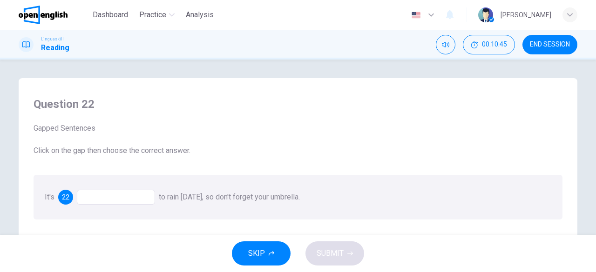
click at [121, 196] on div at bounding box center [116, 197] width 78 height 15
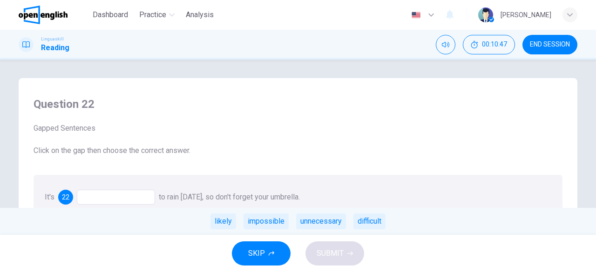
click at [113, 203] on div at bounding box center [116, 197] width 78 height 15
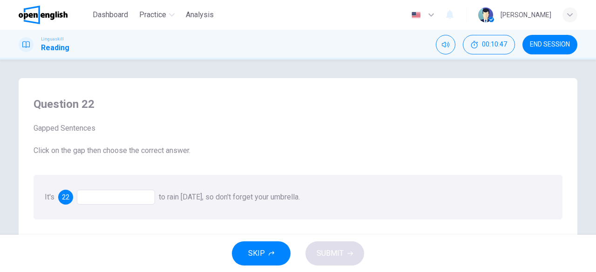
click at [113, 203] on div at bounding box center [116, 197] width 78 height 15
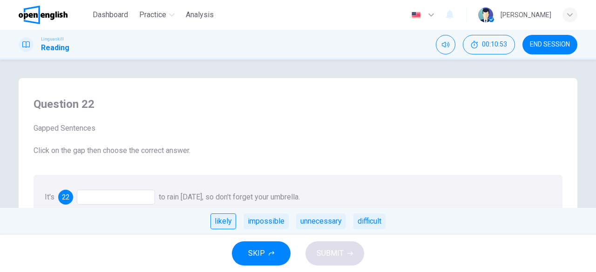
click at [225, 227] on div "likely" at bounding box center [224, 222] width 26 height 16
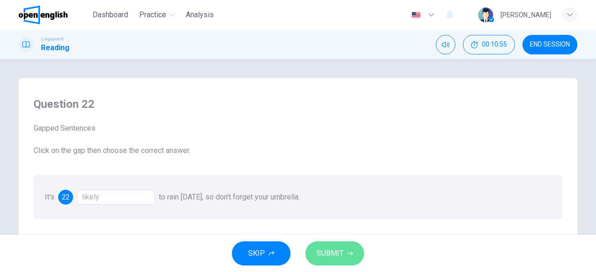
click at [341, 245] on button "SUBMIT" at bounding box center [335, 254] width 59 height 24
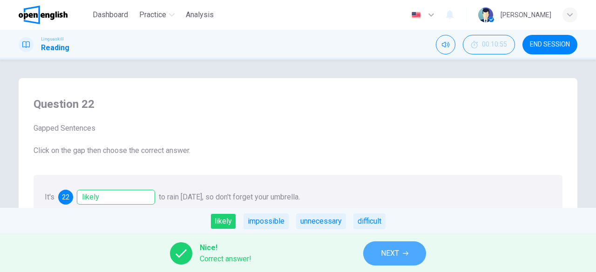
click at [410, 250] on button "NEXT" at bounding box center [394, 254] width 63 height 24
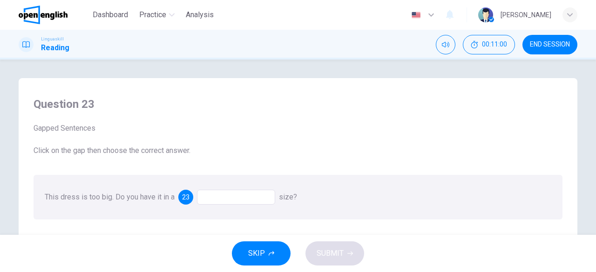
click at [210, 195] on div at bounding box center [236, 197] width 78 height 15
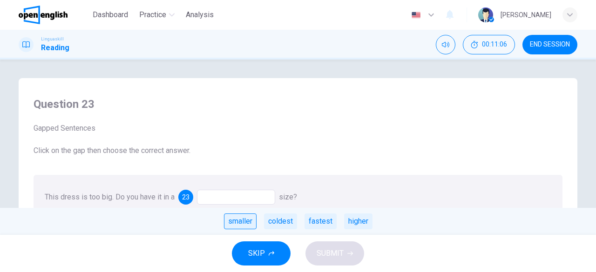
click at [245, 217] on div "smaller" at bounding box center [240, 222] width 33 height 16
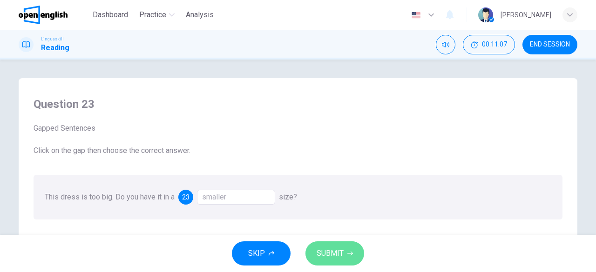
click at [338, 252] on span "SUBMIT" at bounding box center [330, 253] width 27 height 13
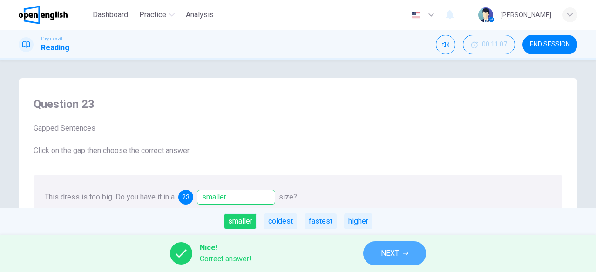
click at [387, 256] on span "NEXT" at bounding box center [390, 253] width 18 height 13
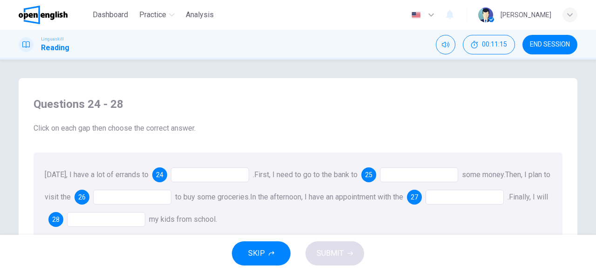
click at [204, 180] on div at bounding box center [210, 175] width 78 height 15
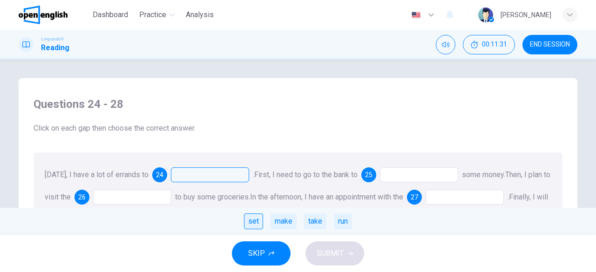
click at [252, 220] on div "set" at bounding box center [253, 222] width 19 height 16
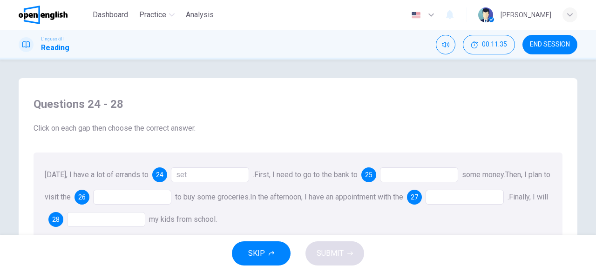
click at [398, 174] on div at bounding box center [419, 175] width 78 height 15
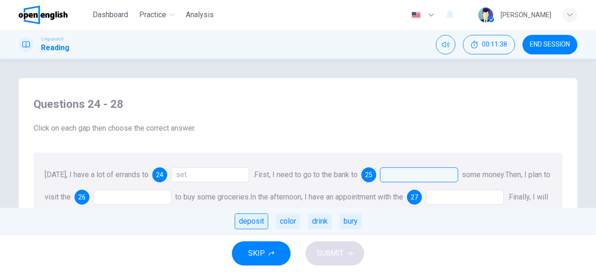
click at [251, 225] on div "deposit" at bounding box center [252, 222] width 34 height 16
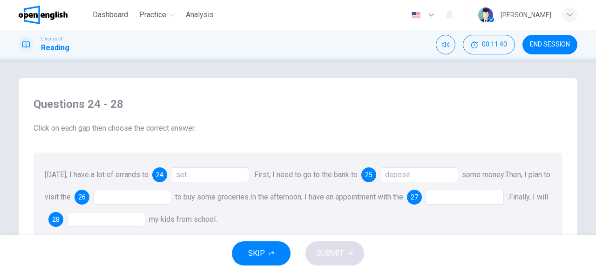
click at [124, 194] on div at bounding box center [132, 197] width 78 height 15
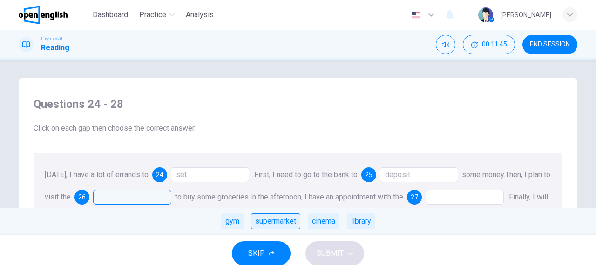
click at [288, 222] on div "supermarket" at bounding box center [275, 222] width 49 height 16
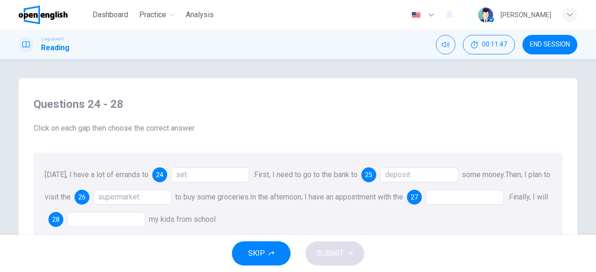
click at [467, 198] on div at bounding box center [465, 197] width 78 height 15
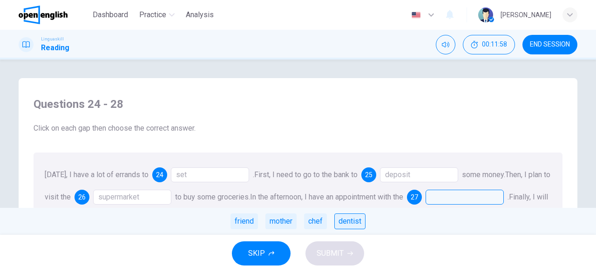
click at [355, 216] on div "dentist" at bounding box center [349, 222] width 31 height 16
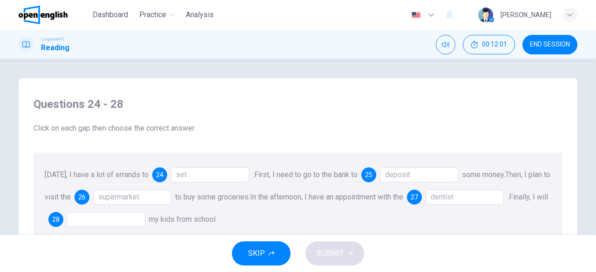
click at [126, 218] on div at bounding box center [106, 219] width 78 height 15
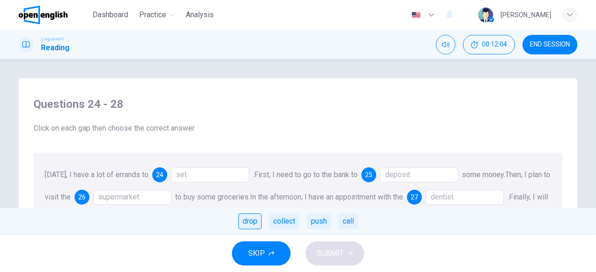
click at [252, 221] on div "drop" at bounding box center [249, 222] width 23 height 16
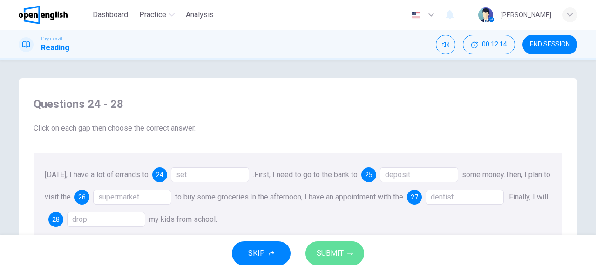
click at [342, 256] on span "SUBMIT" at bounding box center [330, 253] width 27 height 13
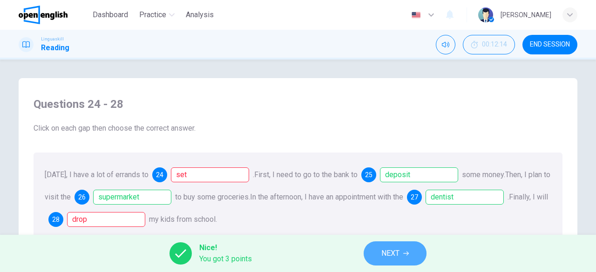
click at [409, 248] on button "NEXT" at bounding box center [395, 254] width 63 height 24
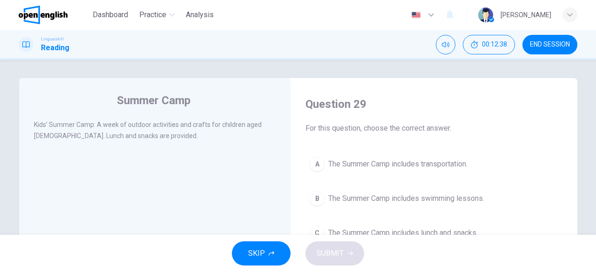
click at [435, 230] on span "The Summer Camp includes lunch and snacks." at bounding box center [403, 233] width 150 height 11
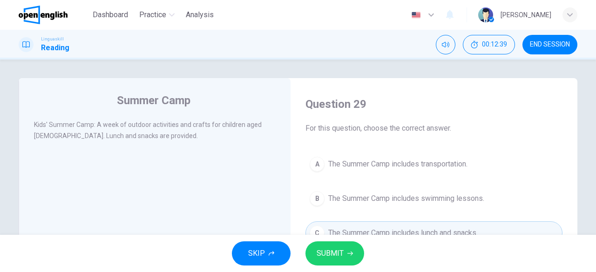
click at [334, 250] on span "SUBMIT" at bounding box center [330, 253] width 27 height 13
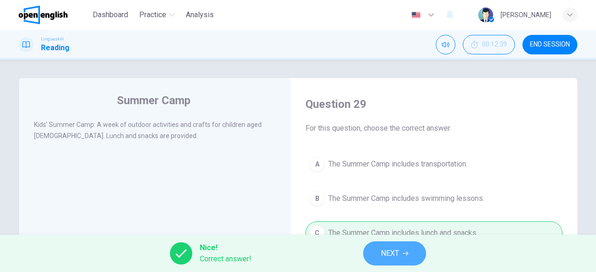
click at [401, 254] on button "NEXT" at bounding box center [394, 254] width 63 height 24
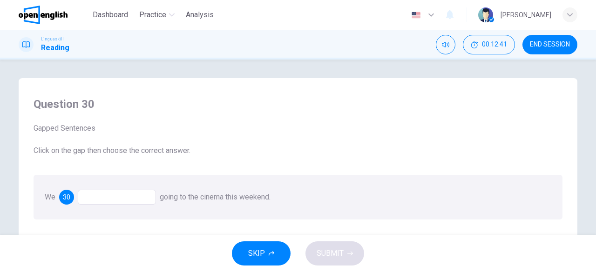
click at [125, 192] on div at bounding box center [117, 197] width 78 height 15
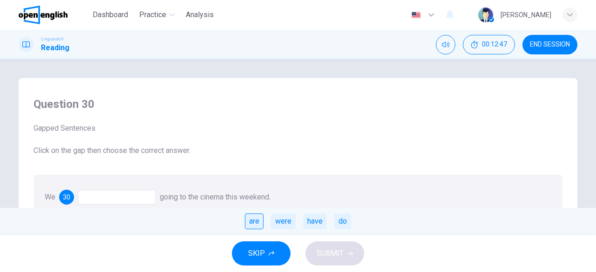
click at [252, 221] on div "are" at bounding box center [254, 222] width 19 height 16
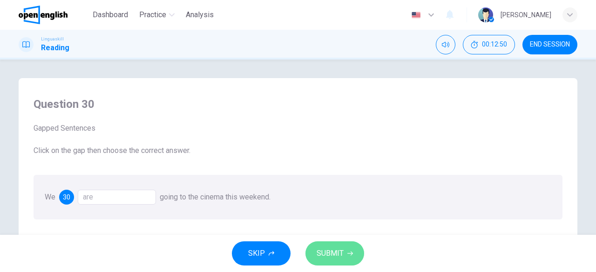
click at [337, 250] on span "SUBMIT" at bounding box center [330, 253] width 27 height 13
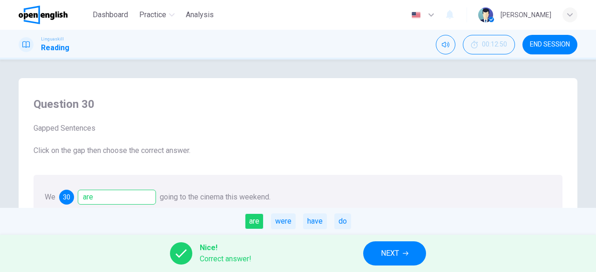
click at [393, 257] on span "NEXT" at bounding box center [390, 253] width 18 height 13
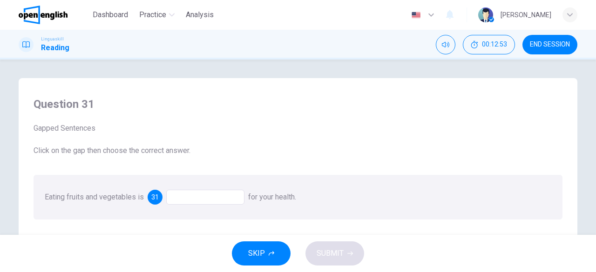
click at [177, 194] on div at bounding box center [205, 197] width 78 height 15
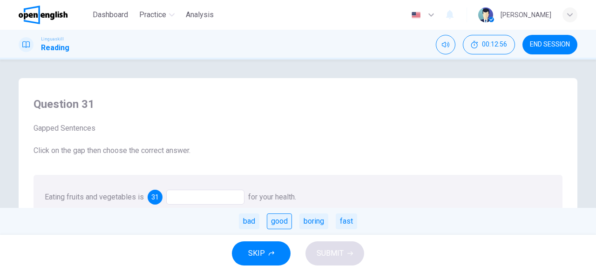
click at [283, 222] on div "good" at bounding box center [279, 222] width 25 height 16
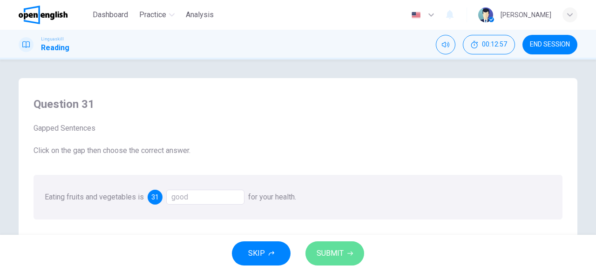
click at [343, 254] on span "SUBMIT" at bounding box center [330, 253] width 27 height 13
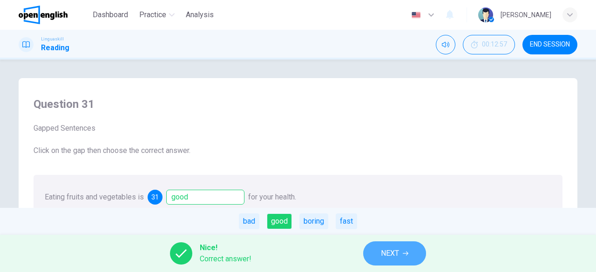
click at [384, 257] on span "NEXT" at bounding box center [390, 253] width 18 height 13
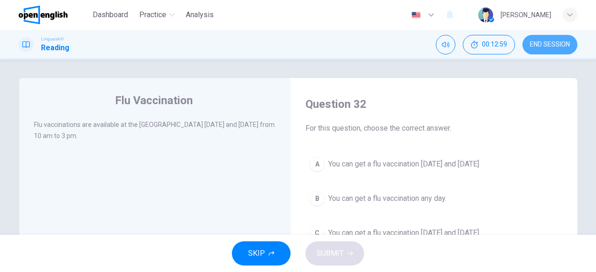
click at [544, 46] on span "END SESSION" at bounding box center [550, 44] width 40 height 7
